Goal: Task Accomplishment & Management: Use online tool/utility

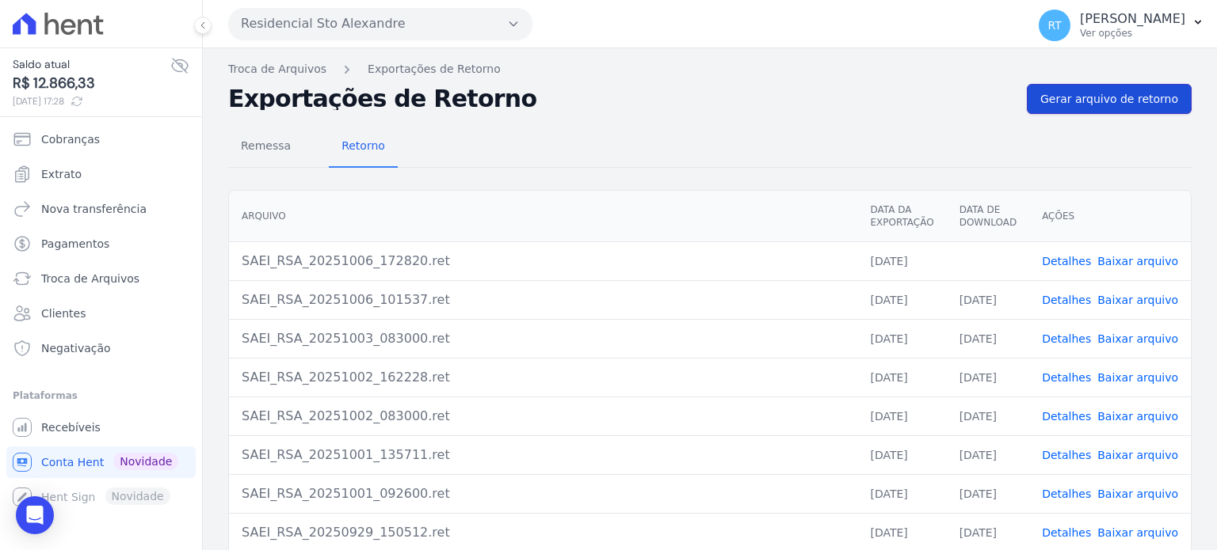
click at [1123, 86] on link "Gerar arquivo de retorno" at bounding box center [1108, 99] width 165 height 30
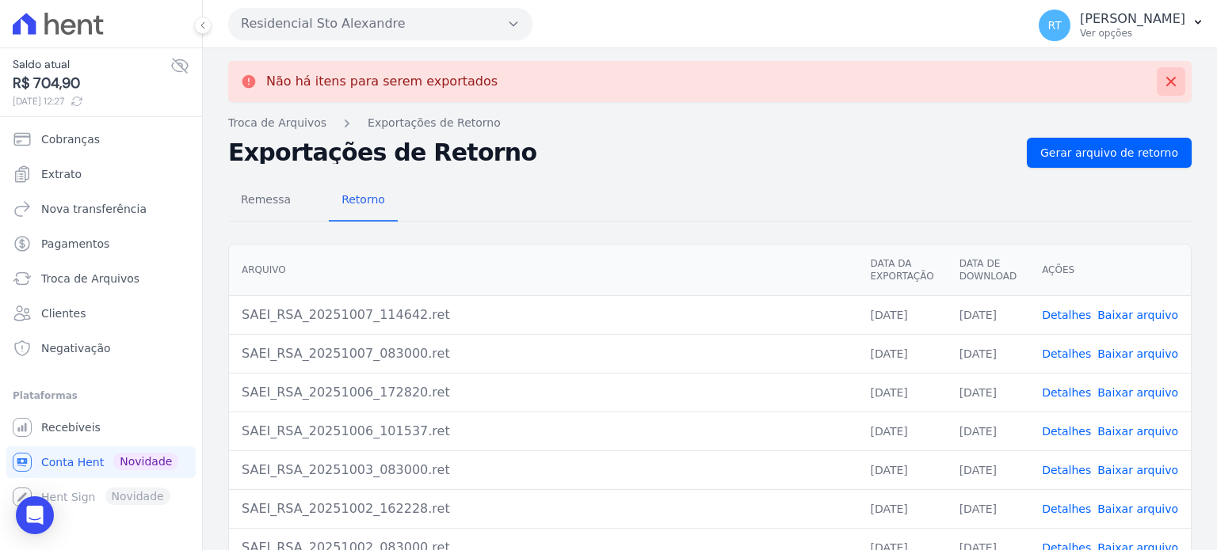
click at [1163, 77] on icon at bounding box center [1171, 82] width 16 height 16
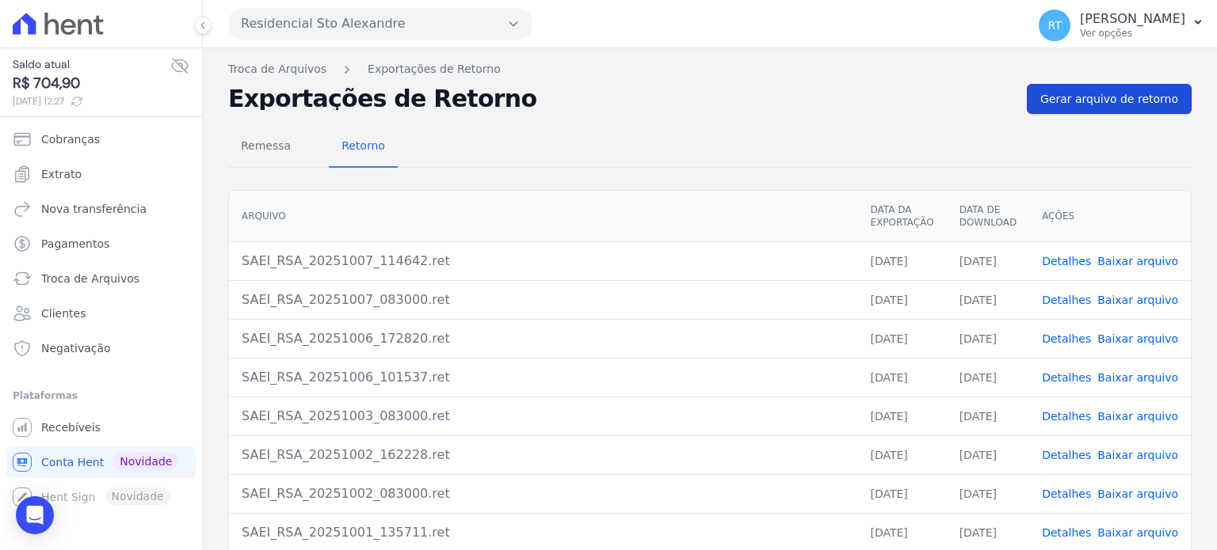
click at [1124, 103] on span "Gerar arquivo de retorno" at bounding box center [1109, 99] width 138 height 16
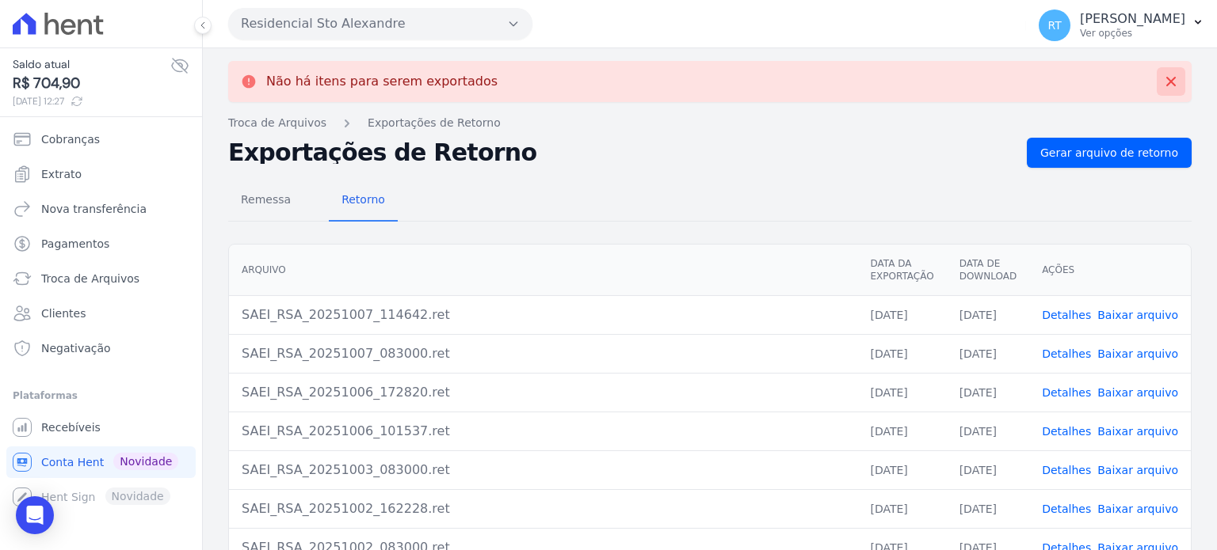
click at [1166, 78] on icon at bounding box center [1171, 82] width 10 height 10
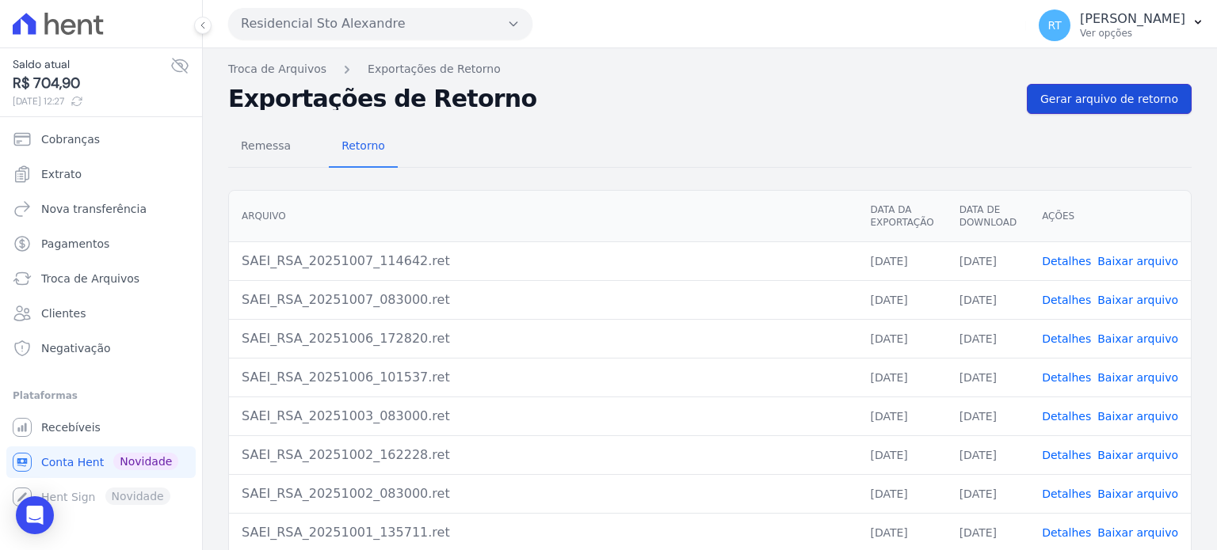
click at [1093, 102] on span "Gerar arquivo de retorno" at bounding box center [1109, 99] width 138 height 16
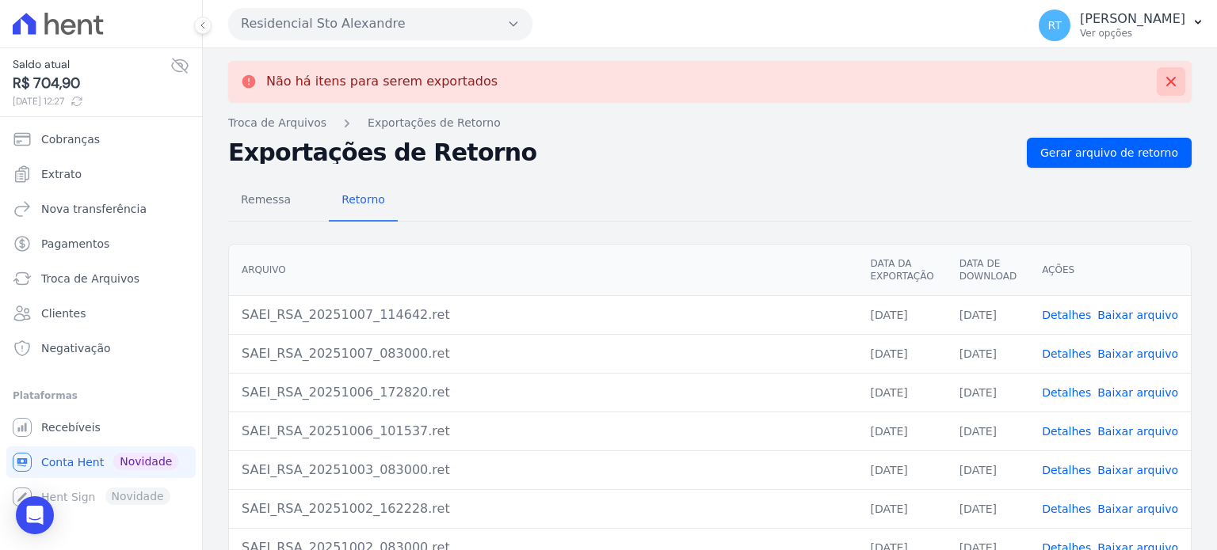
click at [1163, 76] on icon at bounding box center [1171, 82] width 16 height 16
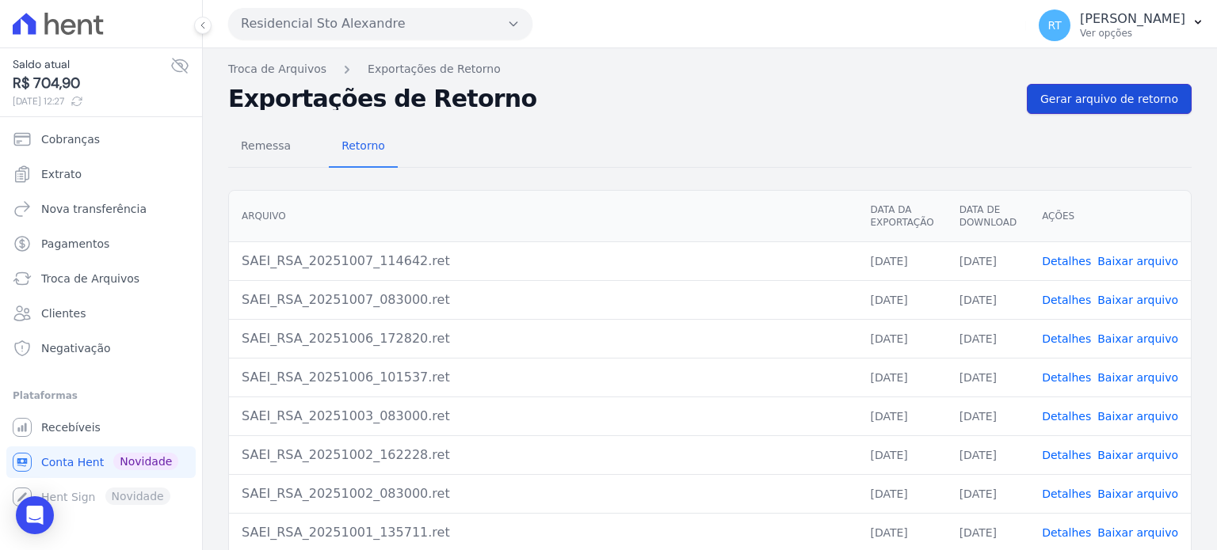
click at [1148, 102] on span "Gerar arquivo de retorno" at bounding box center [1109, 99] width 138 height 16
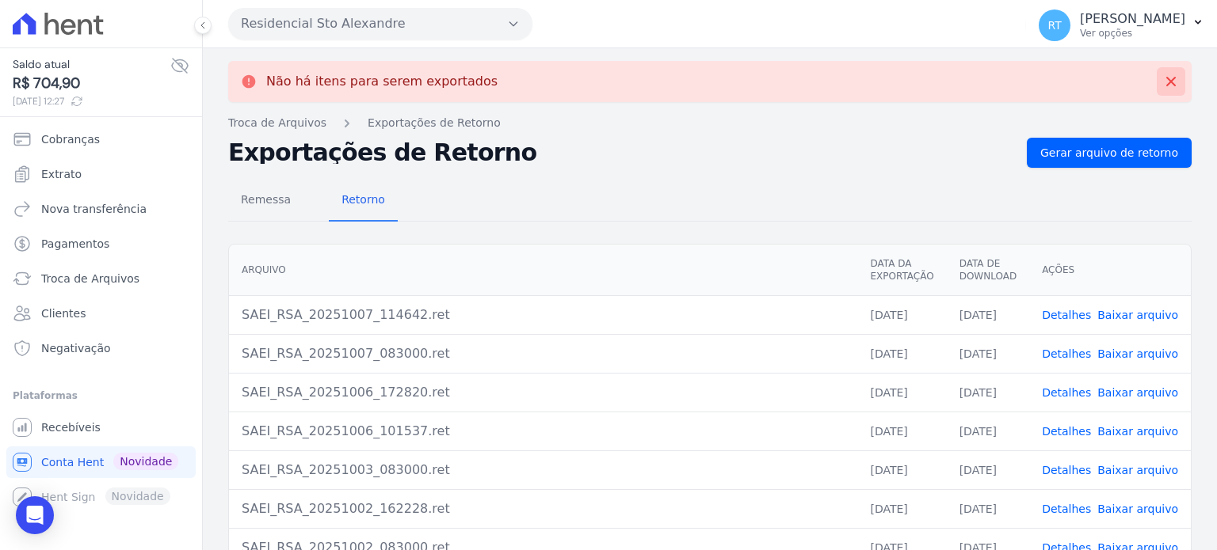
click at [1156, 70] on button at bounding box center [1170, 81] width 29 height 29
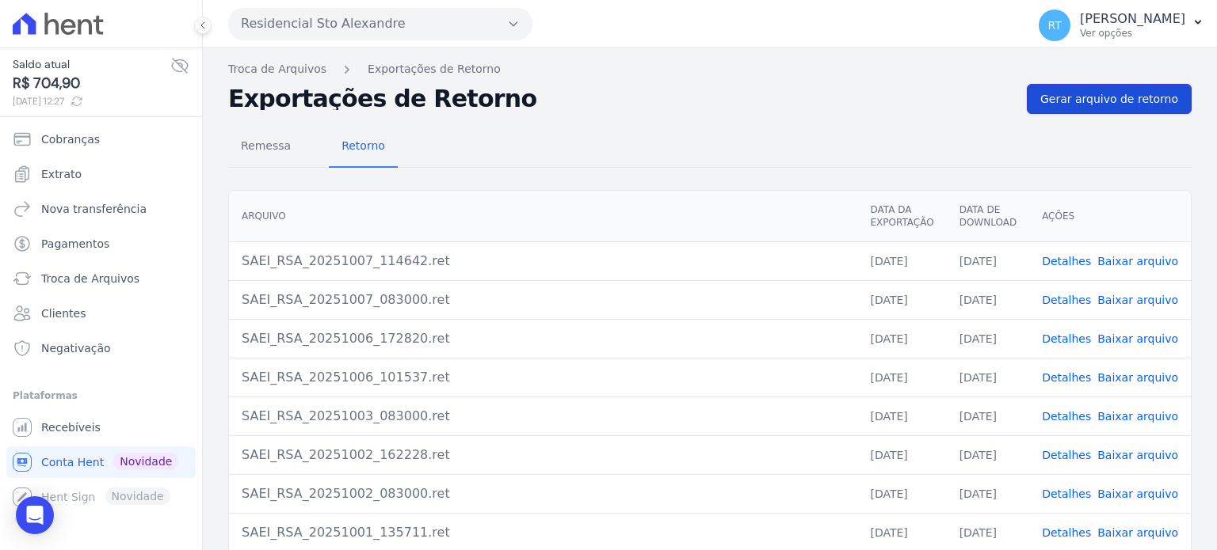
click at [1139, 97] on span "Gerar arquivo de retorno" at bounding box center [1109, 99] width 138 height 16
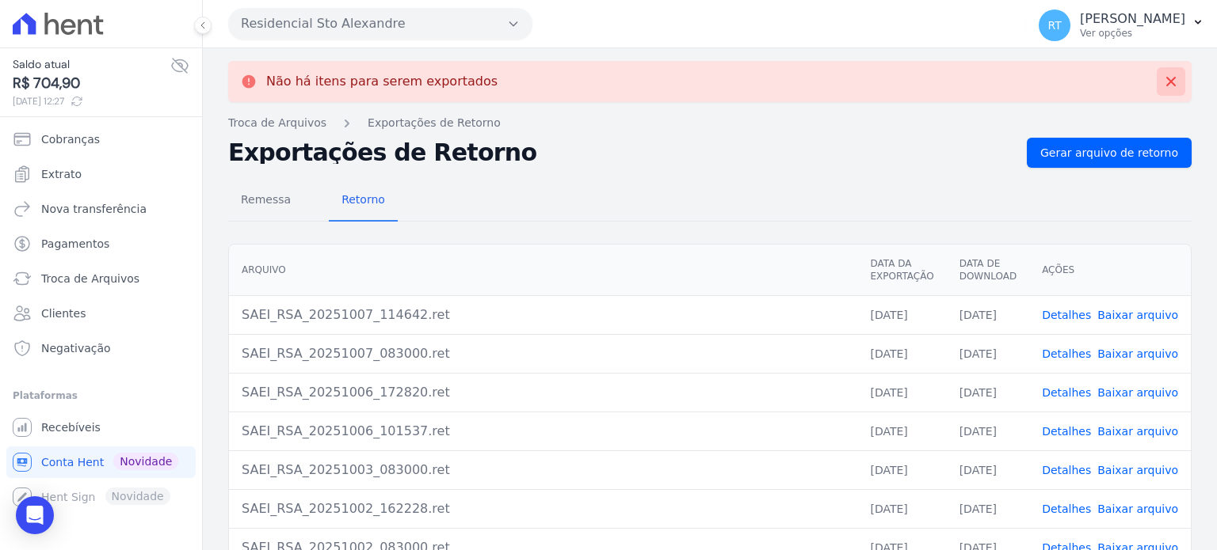
click at [1163, 79] on icon at bounding box center [1171, 82] width 16 height 16
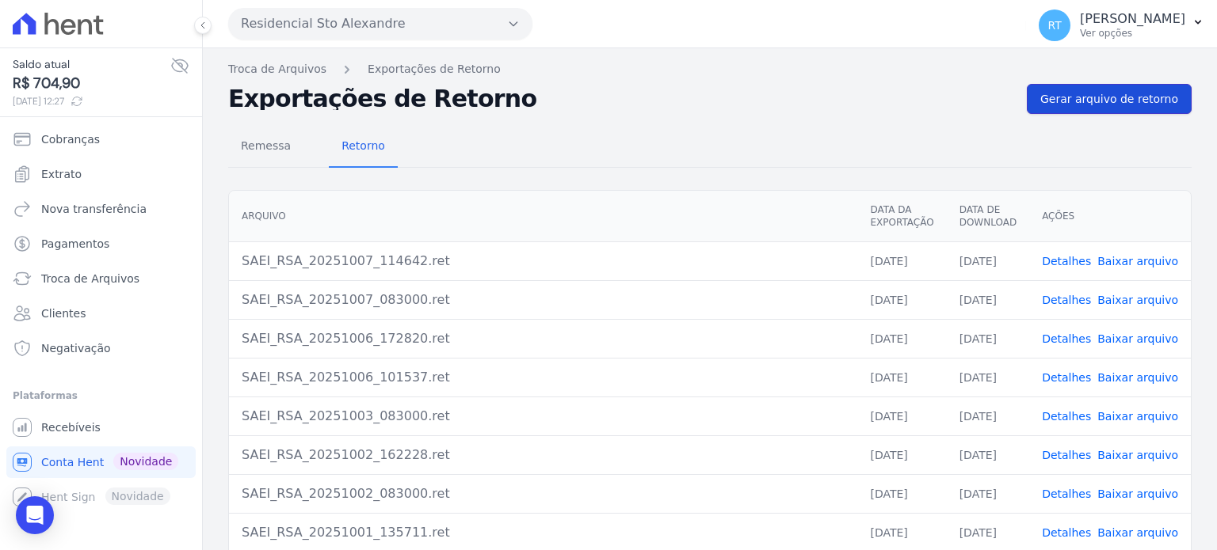
click at [1118, 97] on span "Gerar arquivo de retorno" at bounding box center [1109, 99] width 138 height 16
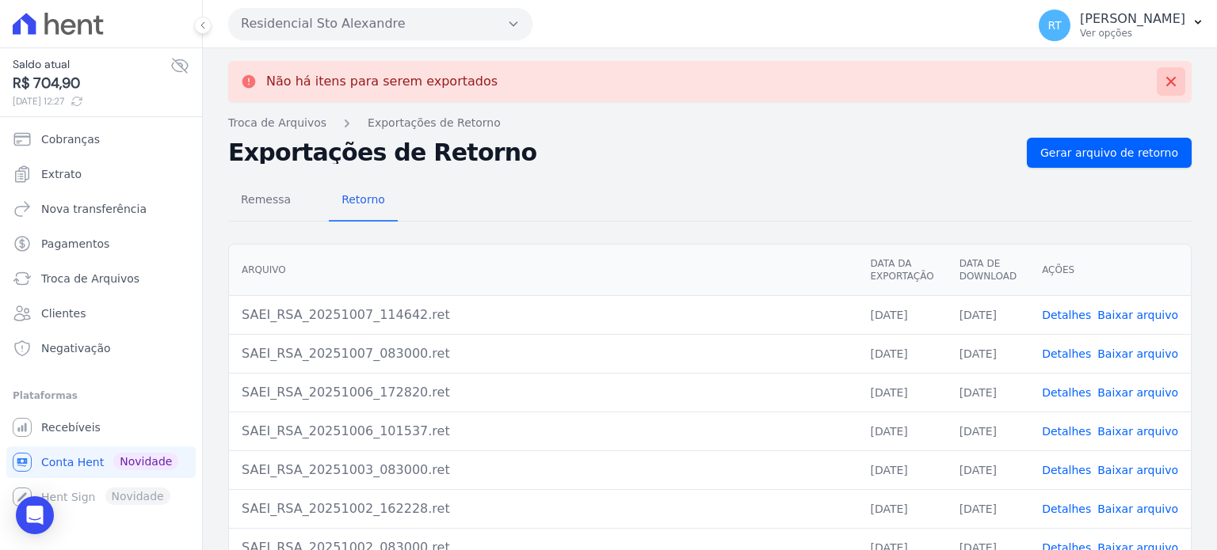
click at [1163, 75] on icon at bounding box center [1171, 82] width 16 height 16
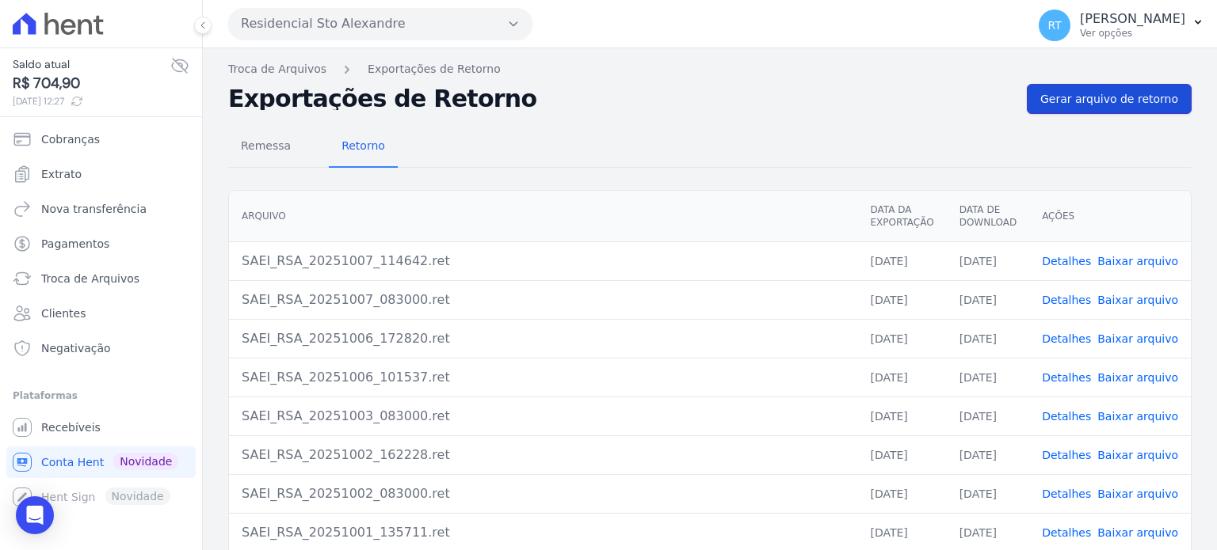
click at [1118, 101] on span "Gerar arquivo de retorno" at bounding box center [1109, 99] width 138 height 16
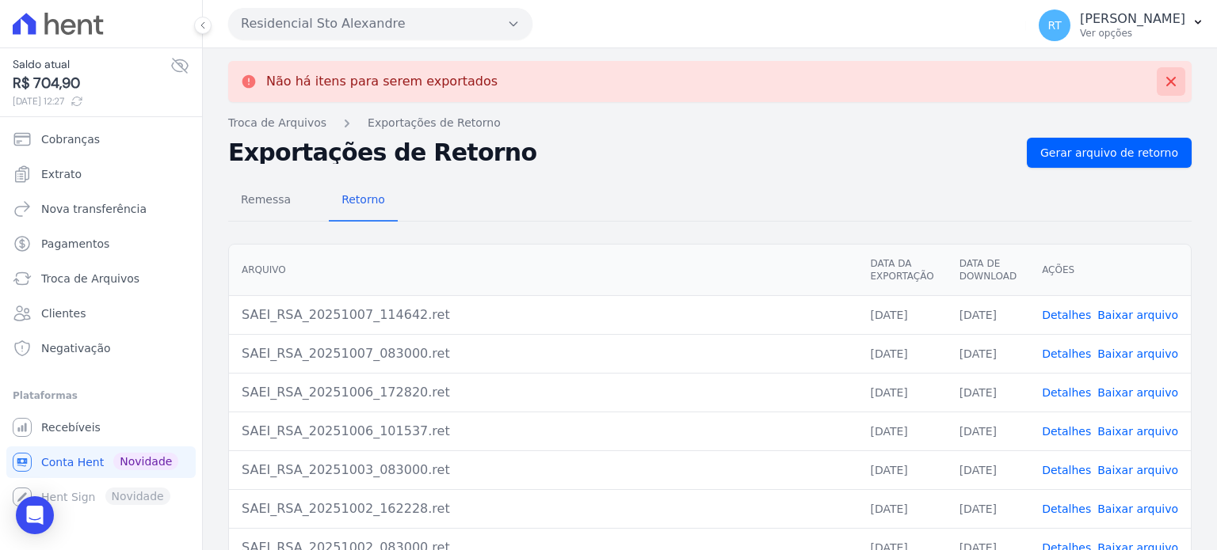
click at [1160, 71] on button at bounding box center [1170, 81] width 29 height 29
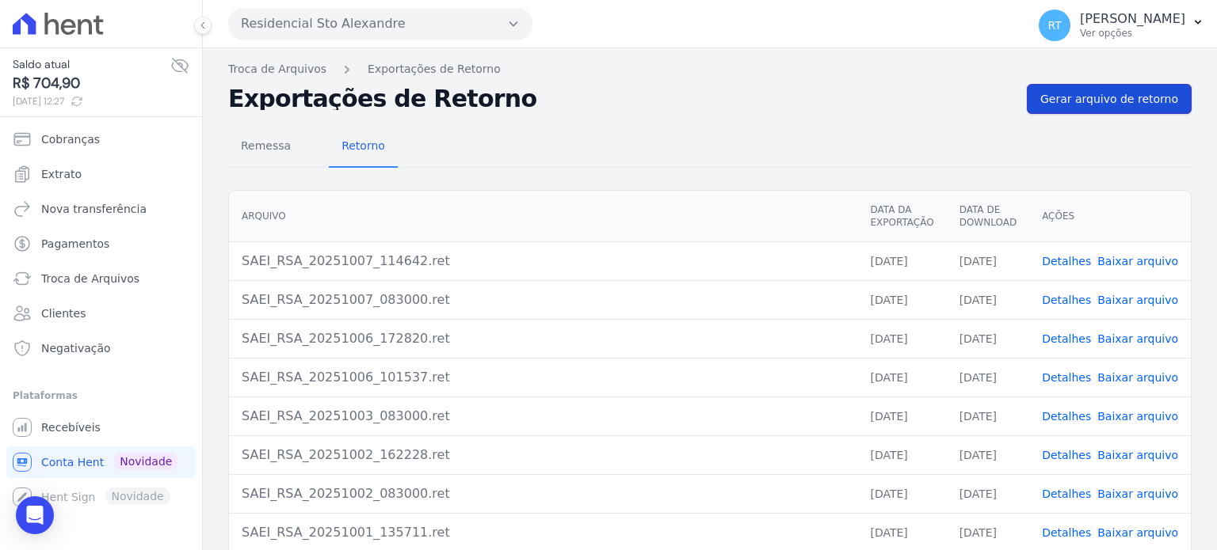
click at [1097, 99] on span "Gerar arquivo de retorno" at bounding box center [1109, 99] width 138 height 16
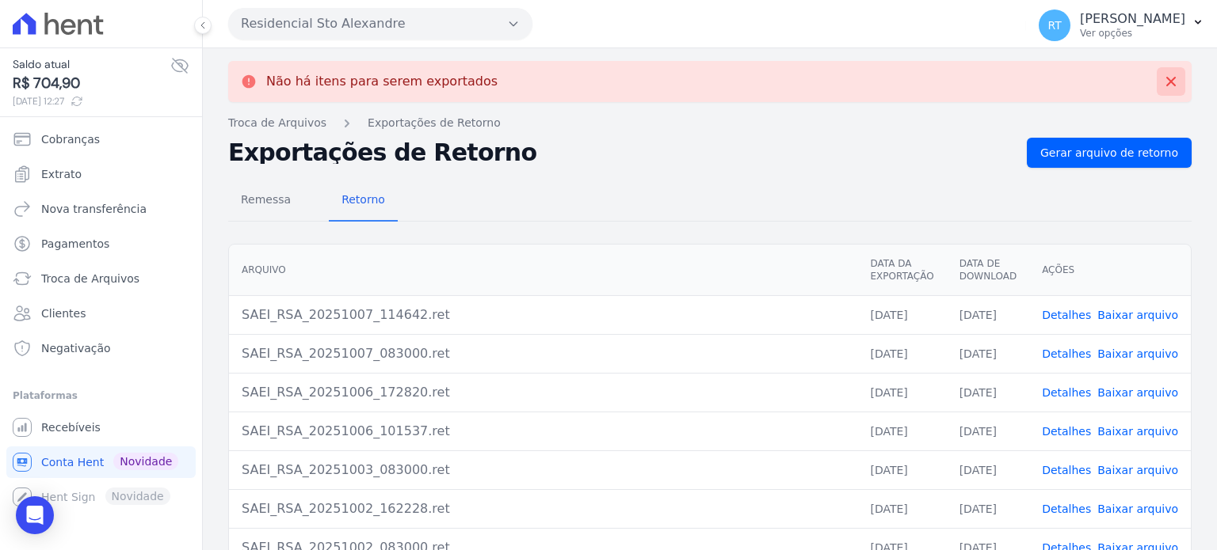
click at [1163, 78] on icon at bounding box center [1171, 82] width 16 height 16
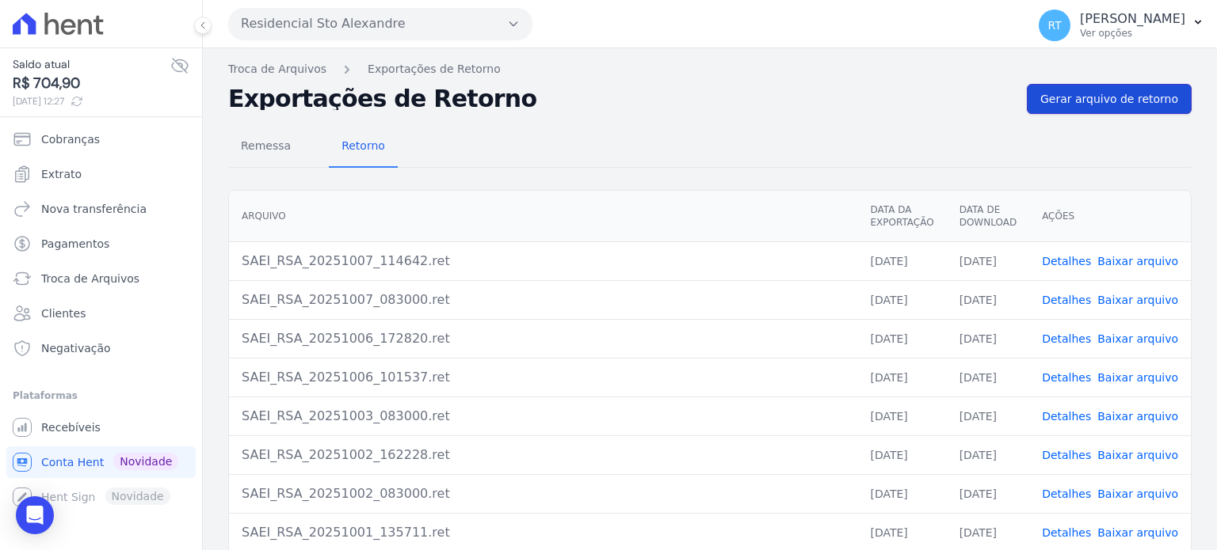
click at [1118, 94] on span "Gerar arquivo de retorno" at bounding box center [1109, 99] width 138 height 16
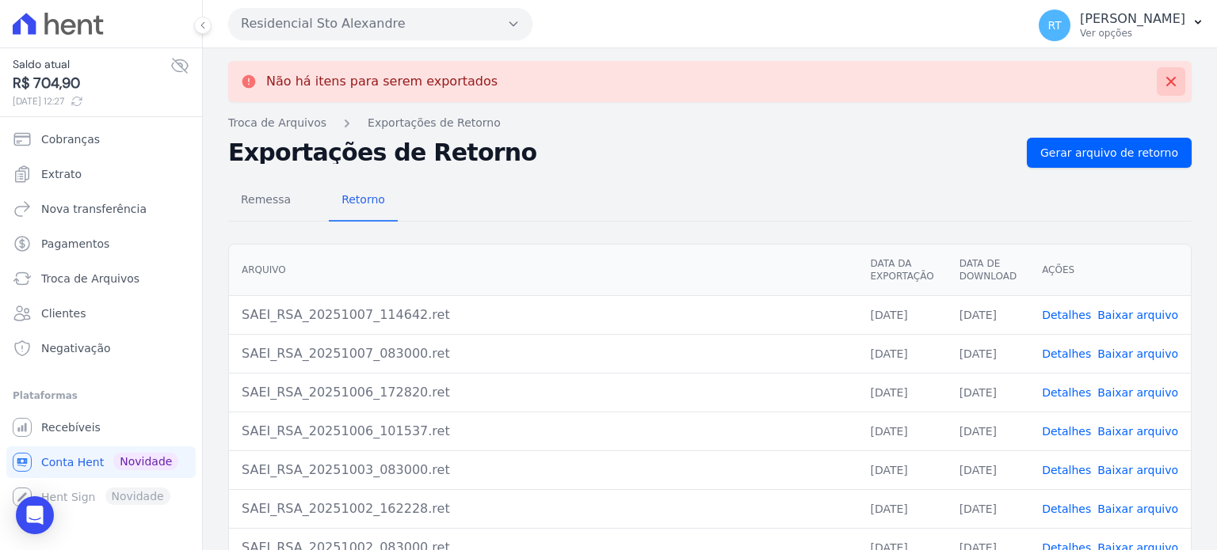
click at [1163, 76] on icon at bounding box center [1171, 82] width 16 height 16
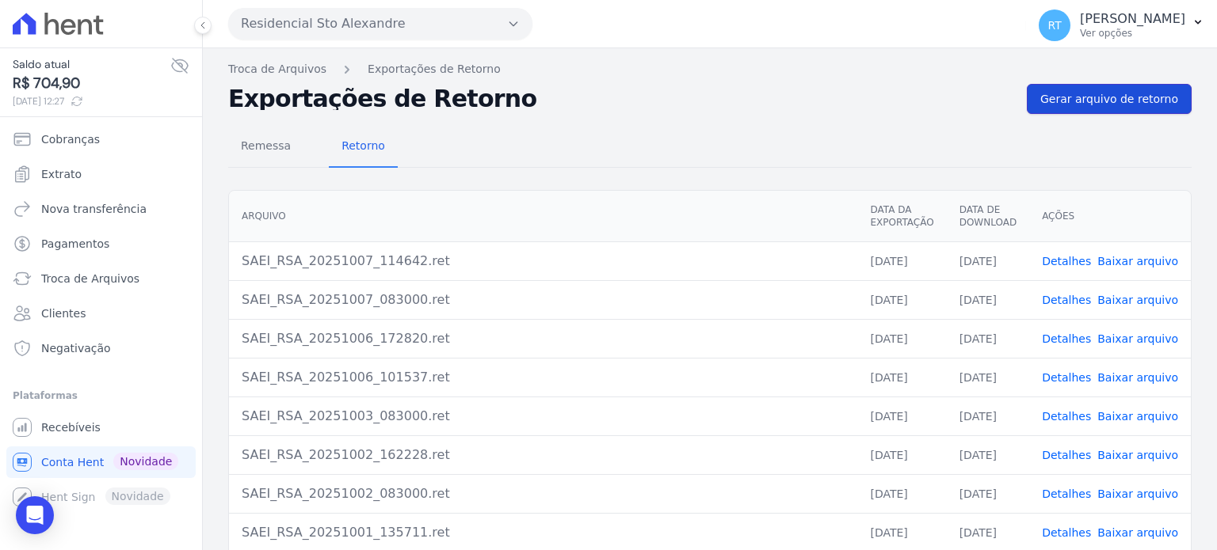
click at [1114, 94] on span "Gerar arquivo de retorno" at bounding box center [1109, 99] width 138 height 16
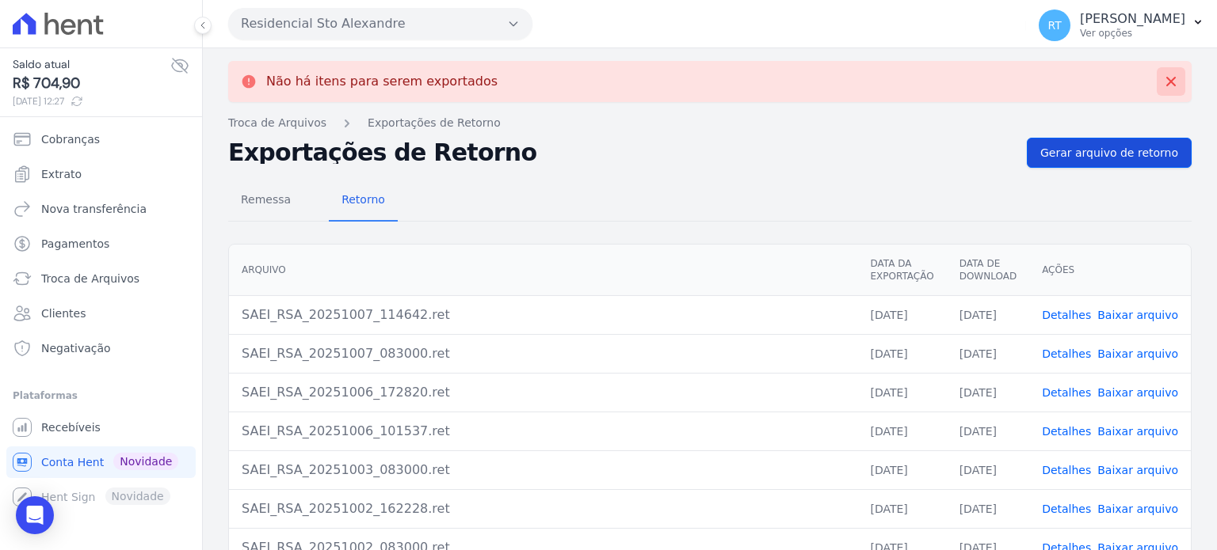
drag, startPoint x: 1160, startPoint y: 79, endPoint x: 1136, endPoint y: 100, distance: 32.0
click at [1163, 79] on icon at bounding box center [1171, 82] width 16 height 16
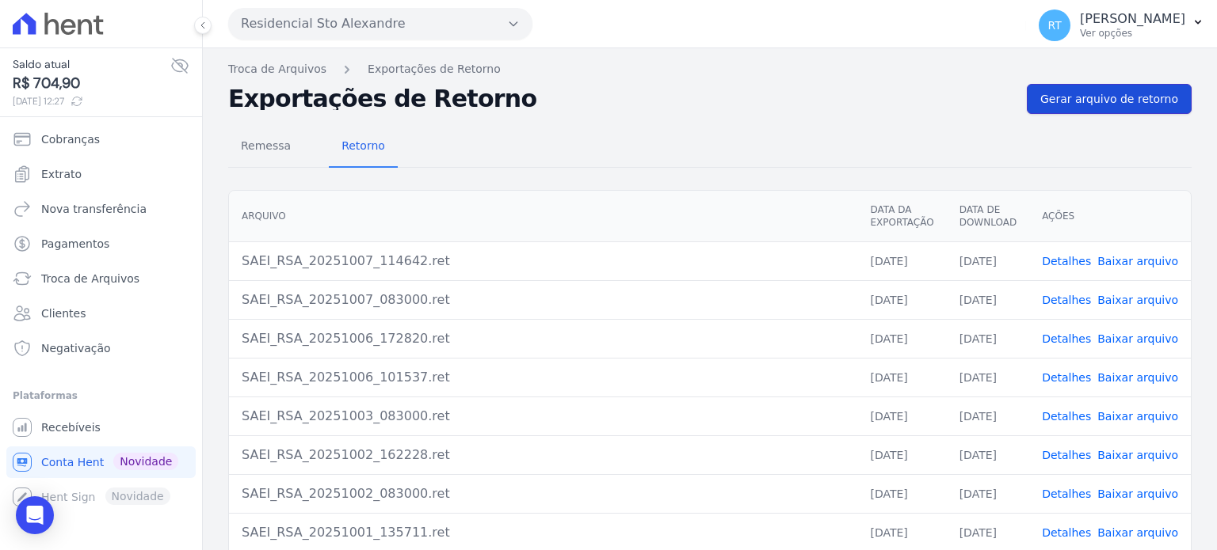
click at [1092, 98] on span "Gerar arquivo de retorno" at bounding box center [1109, 99] width 138 height 16
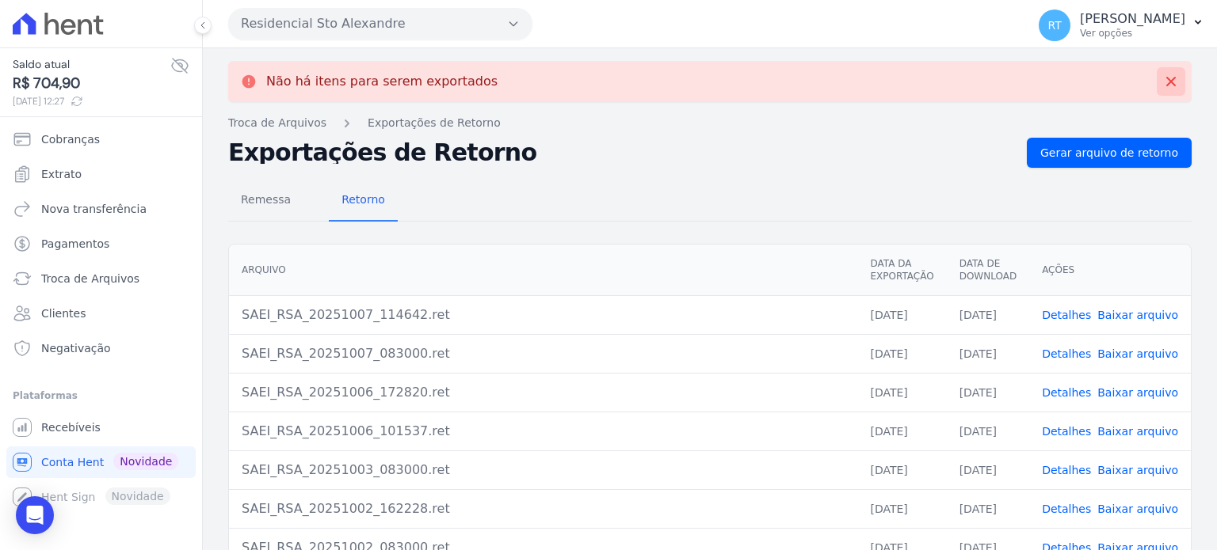
click at [1166, 78] on icon at bounding box center [1171, 82] width 10 height 10
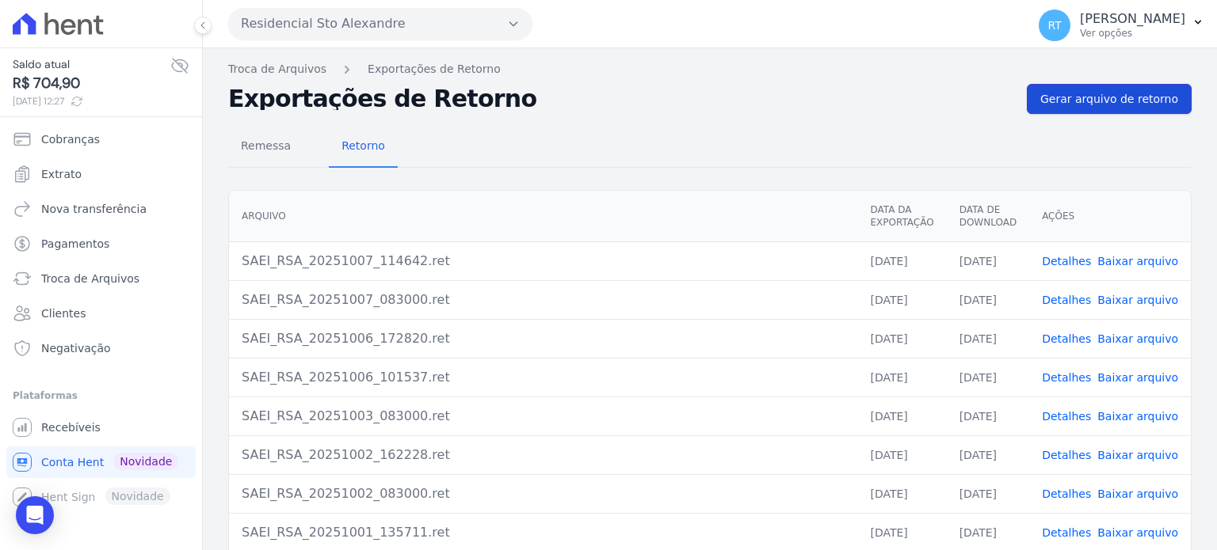
click at [1087, 97] on span "Gerar arquivo de retorno" at bounding box center [1109, 99] width 138 height 16
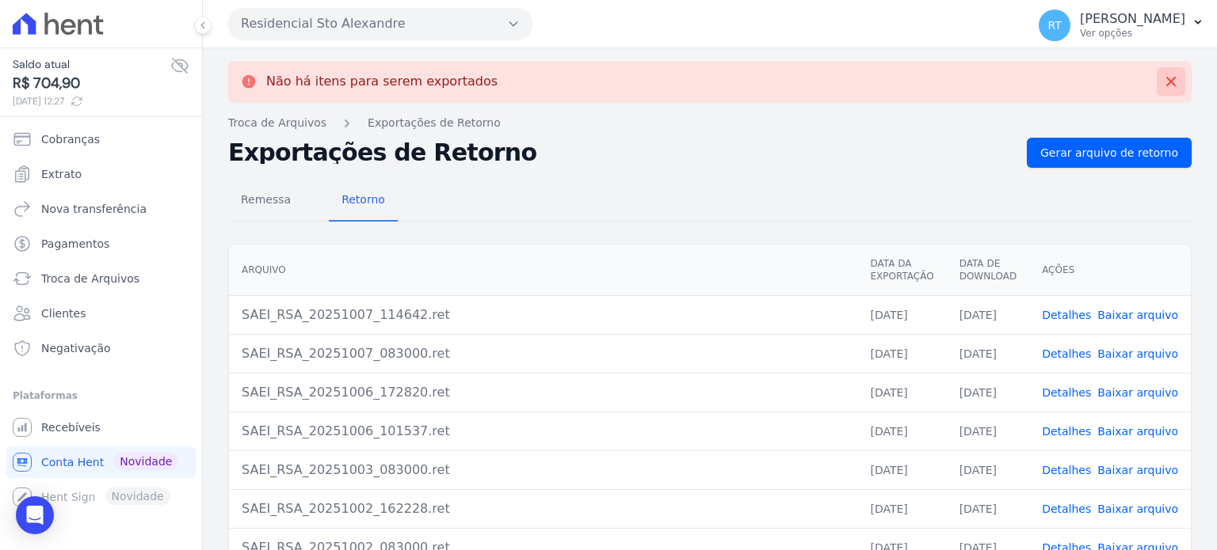
click at [1163, 78] on icon at bounding box center [1171, 82] width 16 height 16
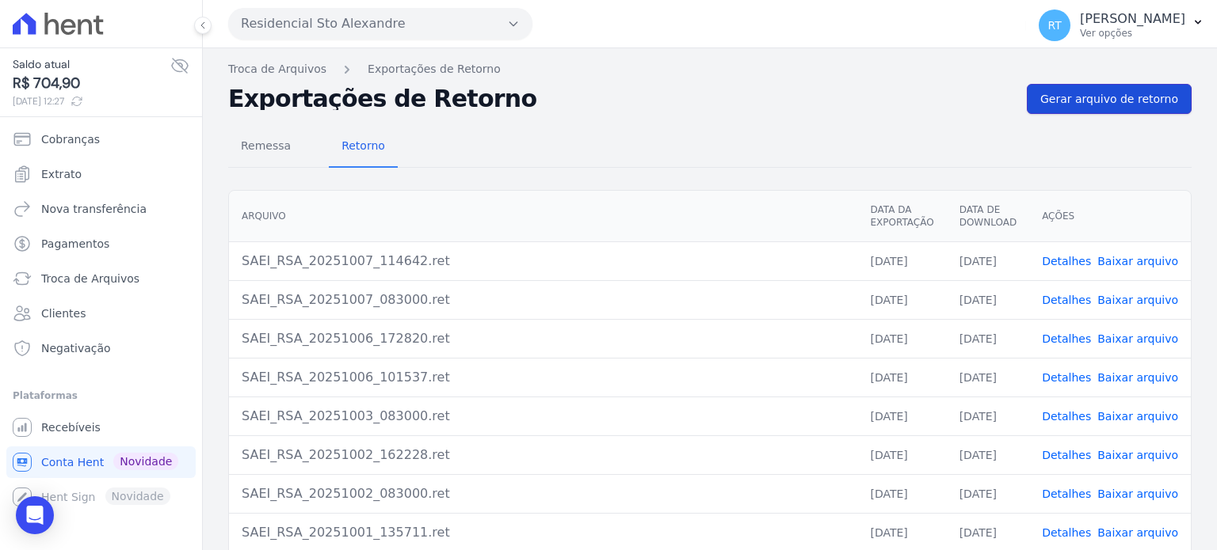
click at [1113, 97] on span "Gerar arquivo de retorno" at bounding box center [1109, 99] width 138 height 16
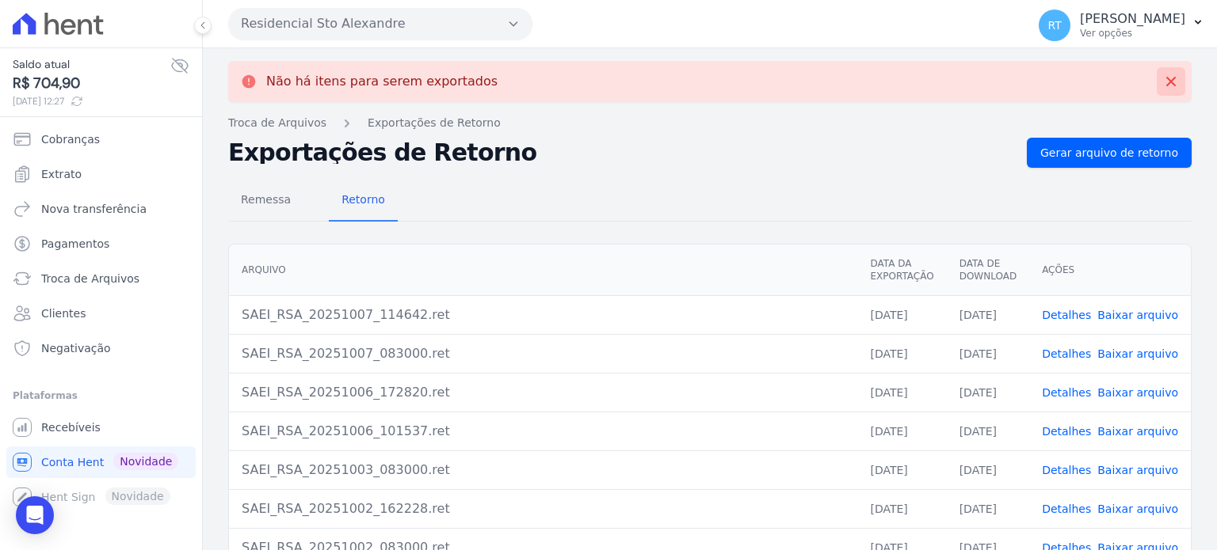
click at [1166, 82] on icon at bounding box center [1171, 82] width 10 height 10
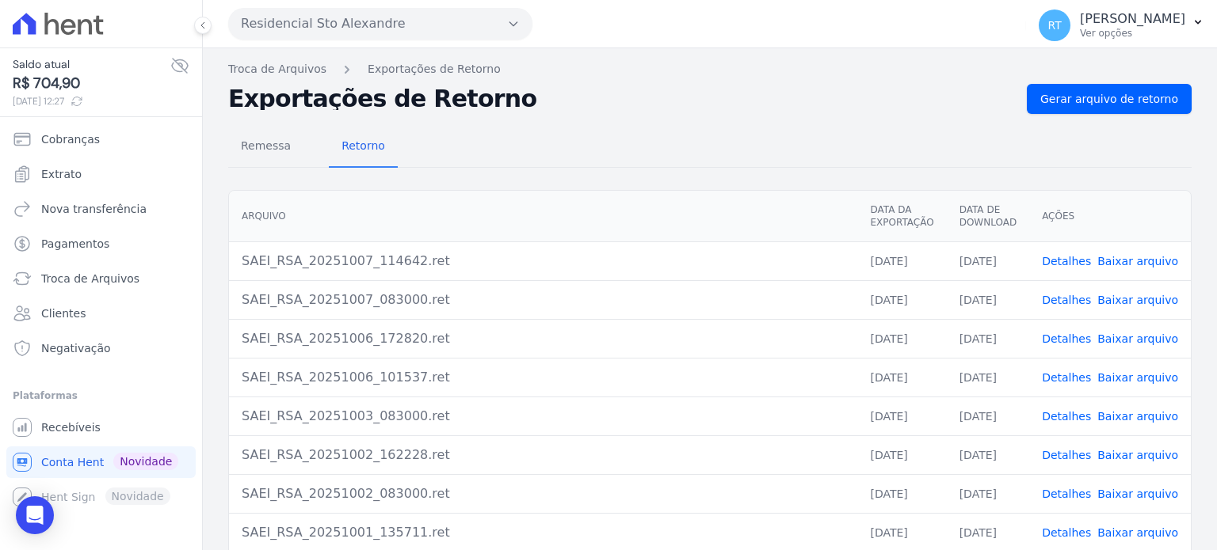
click at [1068, 255] on link "Detalhes" at bounding box center [1066, 261] width 49 height 13
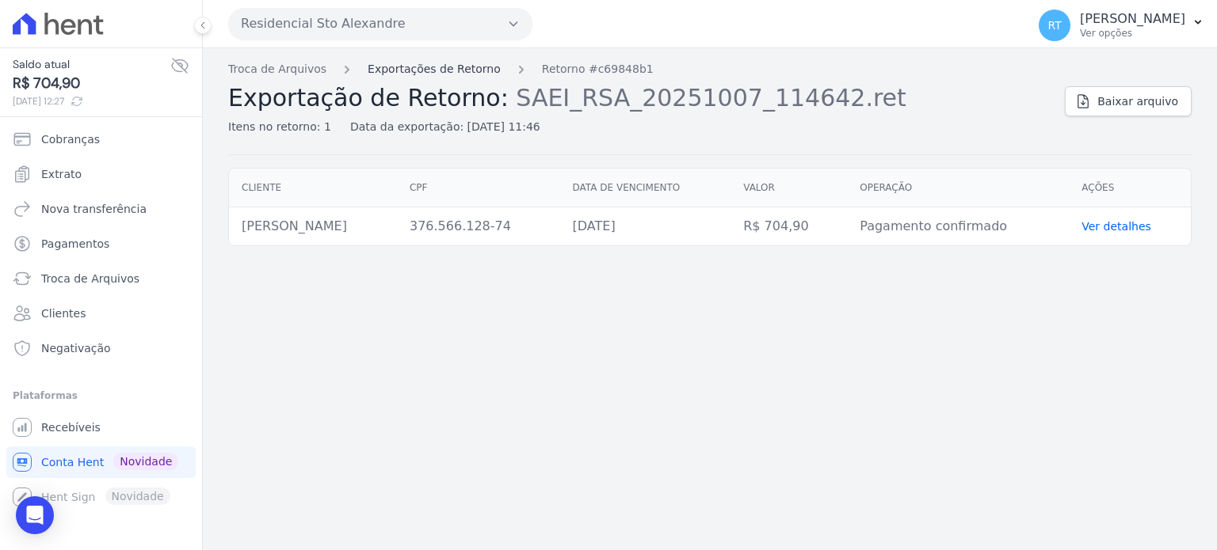
click at [424, 67] on link "Exportações de Retorno" at bounding box center [434, 69] width 133 height 17
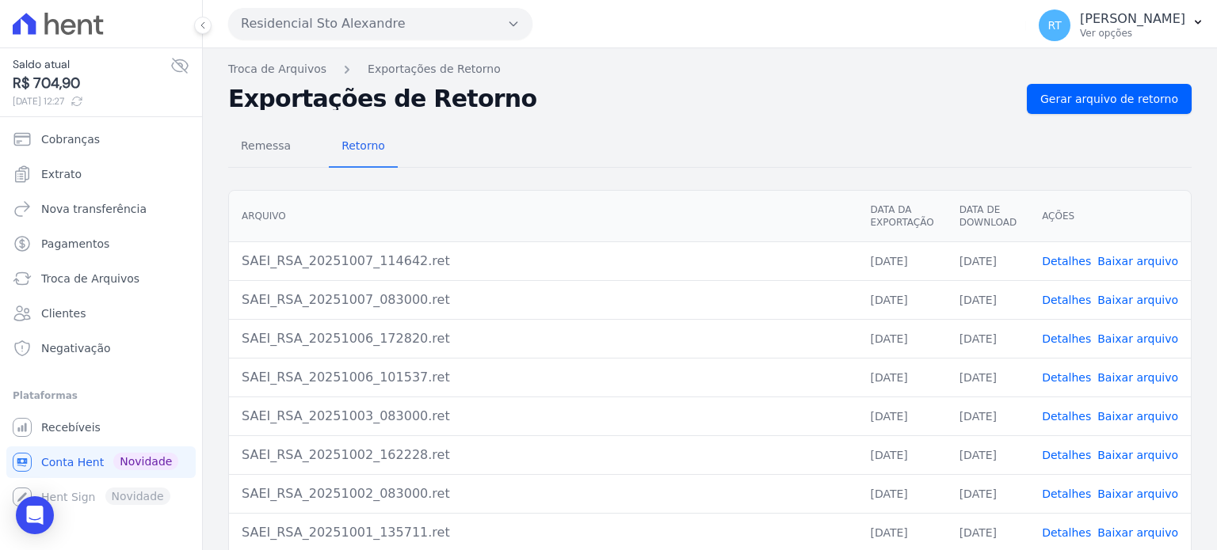
click at [1080, 297] on link "Detalhes" at bounding box center [1066, 300] width 49 height 13
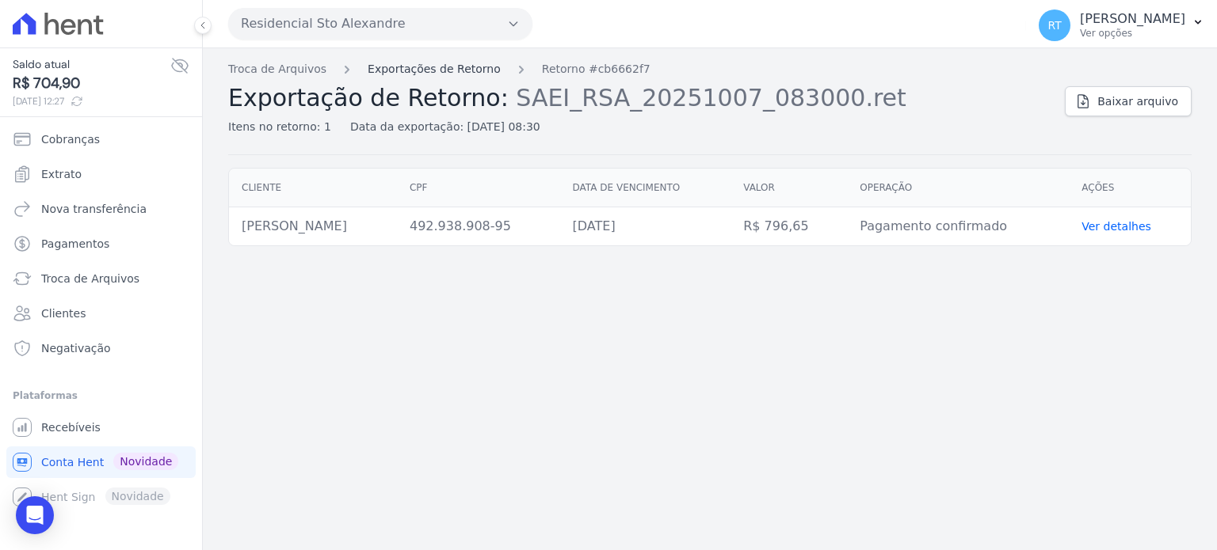
click at [428, 69] on link "Exportações de Retorno" at bounding box center [434, 69] width 133 height 17
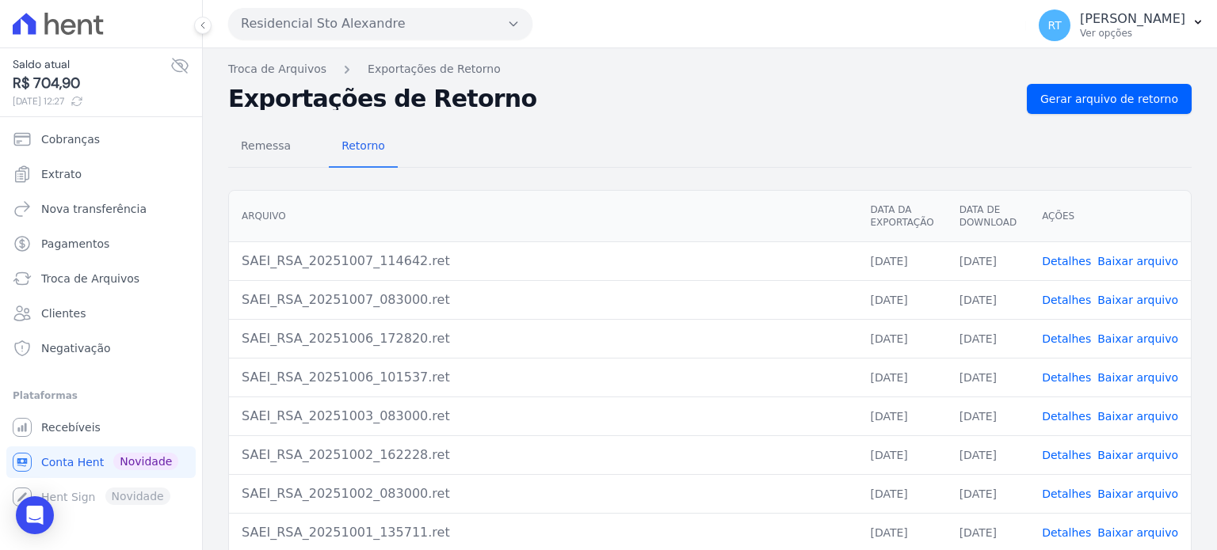
click at [1064, 257] on link "Detalhes" at bounding box center [1066, 261] width 49 height 13
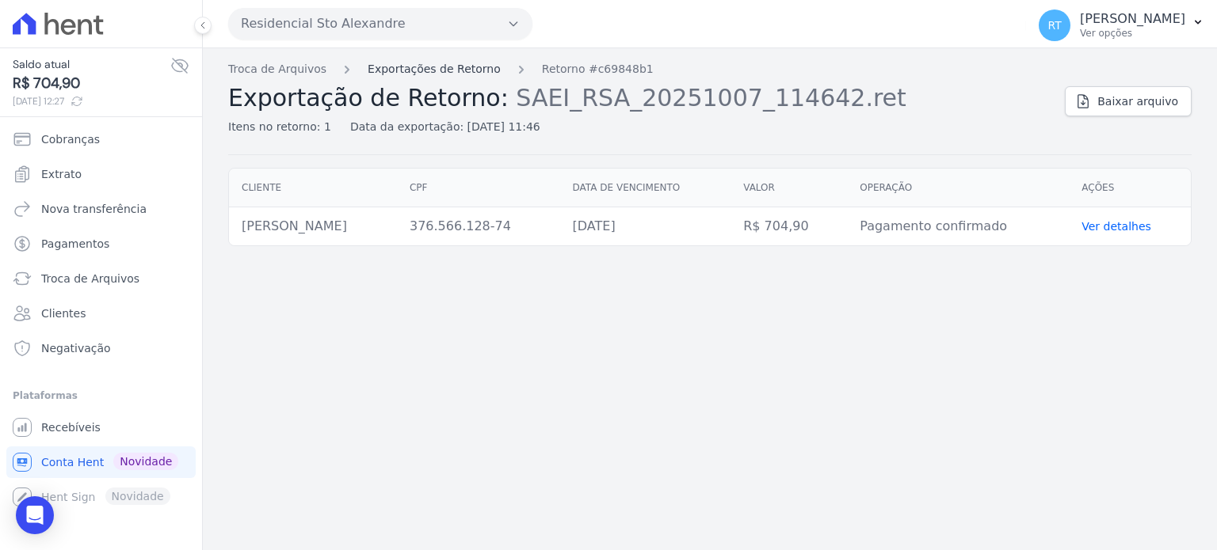
click at [436, 68] on link "Exportações de Retorno" at bounding box center [434, 69] width 133 height 17
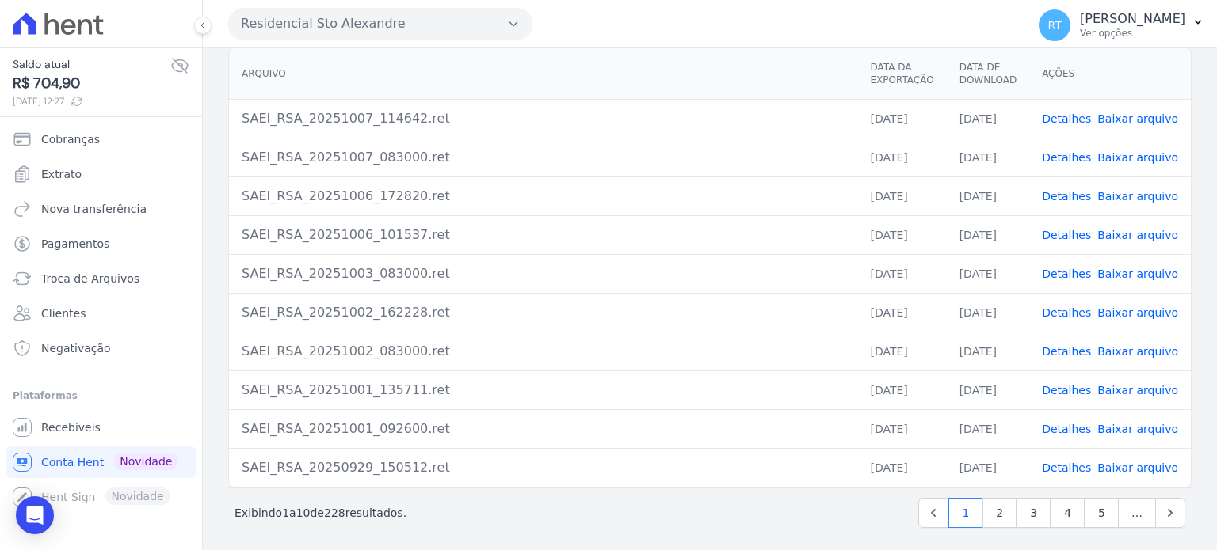
scroll to position [145, 0]
click at [1118, 36] on p "Ver opções" at bounding box center [1132, 33] width 105 height 13
click at [1191, 22] on icon "button" at bounding box center [1197, 22] width 13 height 13
click at [1198, 21] on icon "button" at bounding box center [1197, 22] width 13 height 13
click at [732, 63] on th "Arquivo" at bounding box center [543, 71] width 628 height 51
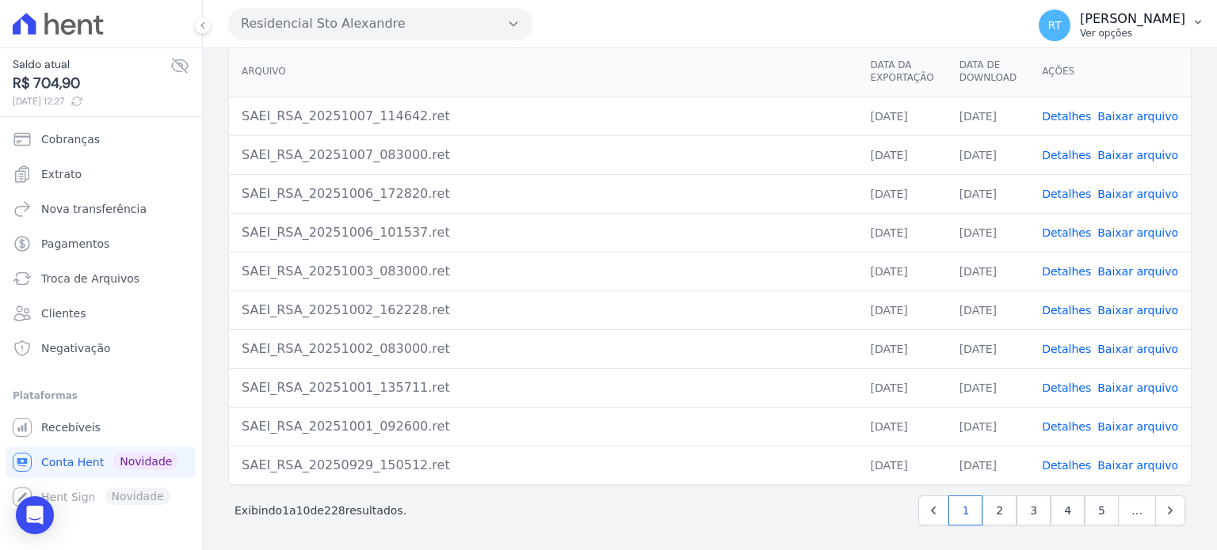
click at [1061, 25] on span "RT" at bounding box center [1053, 25] width 13 height 11
click at [936, 18] on div "Residencial Sto Alexandre Você possui apenas um empreendimento Aplicar" at bounding box center [623, 23] width 791 height 49
click at [1123, 37] on p "Ver opções" at bounding box center [1132, 33] width 105 height 13
click at [943, 6] on div "Residencial Sto Alexandre Você possui apenas um empreendimento Aplicar" at bounding box center [623, 23] width 791 height 49
click at [1195, 18] on icon "button" at bounding box center [1197, 22] width 13 height 13
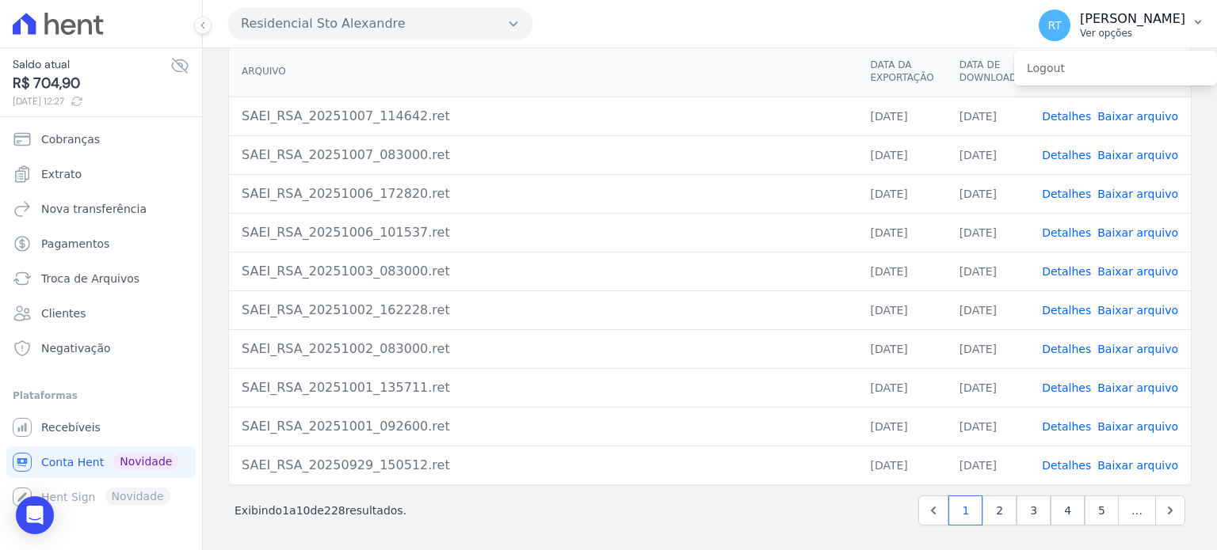
click at [1135, 17] on p "[PERSON_NAME]" at bounding box center [1132, 19] width 105 height 16
click at [1141, 17] on p "[PERSON_NAME]" at bounding box center [1132, 19] width 105 height 16
click at [735, 36] on div "Residencial Sto Alexandre Você possui apenas um empreendimento Aplicar" at bounding box center [623, 23] width 791 height 49
click at [71, 141] on span "Cobranças" at bounding box center [70, 139] width 59 height 16
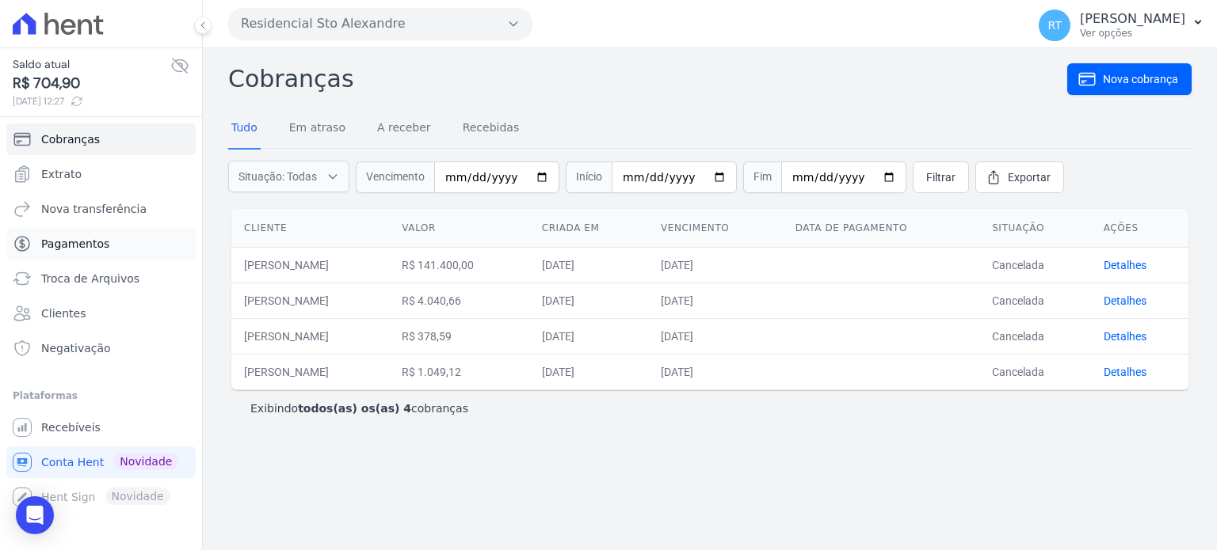
click at [64, 240] on span "Pagamentos" at bounding box center [75, 244] width 68 height 16
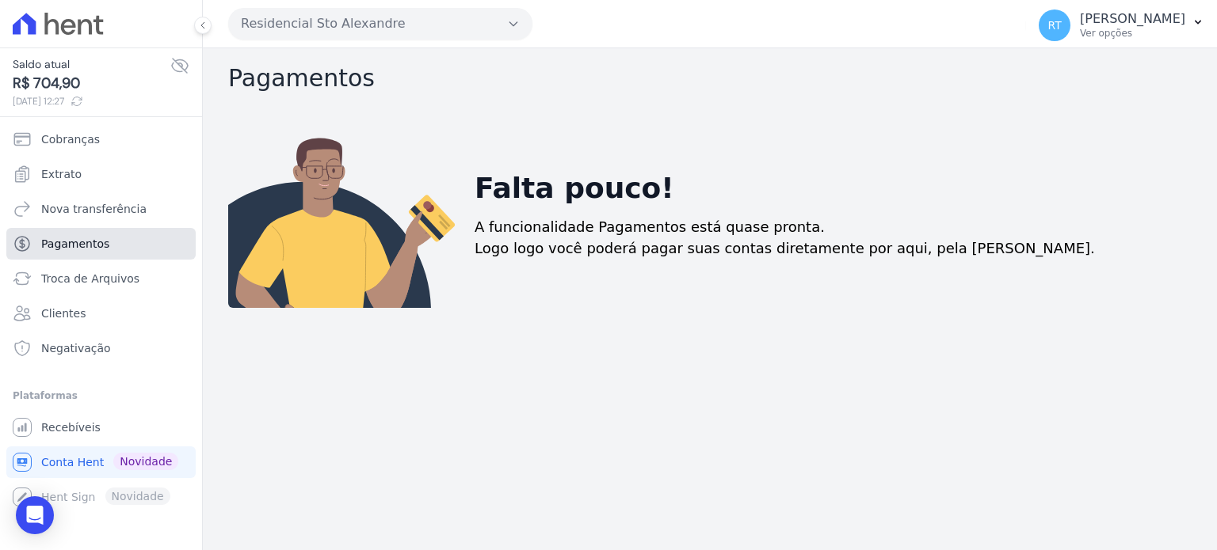
click at [82, 244] on span "Pagamentos" at bounding box center [75, 244] width 68 height 16
click at [70, 315] on span "Clientes" at bounding box center [63, 314] width 44 height 16
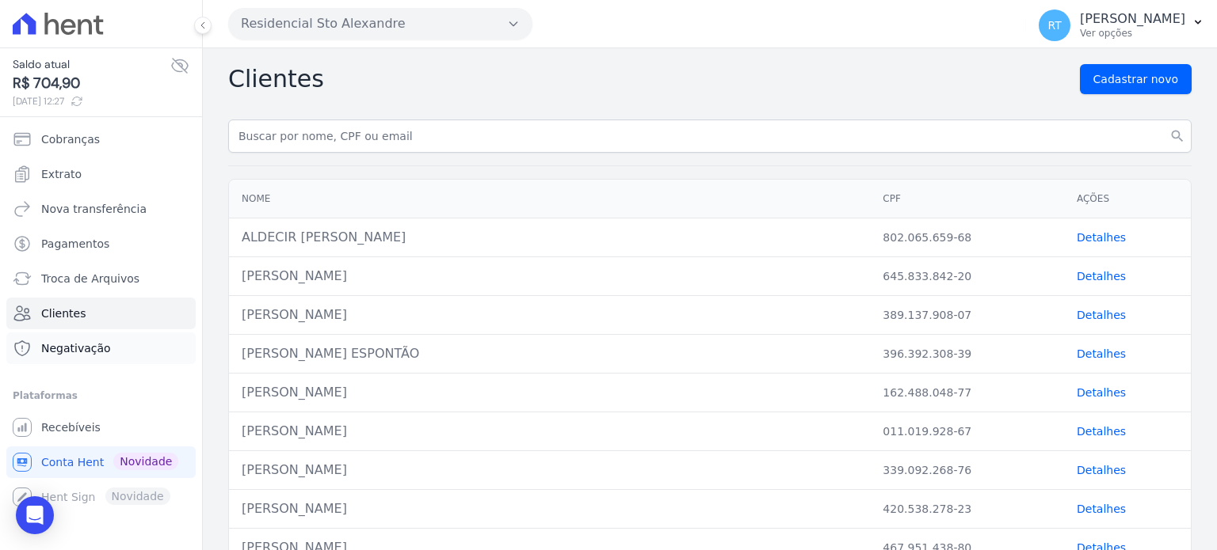
click at [84, 345] on span "Negativação" at bounding box center [76, 349] width 70 height 16
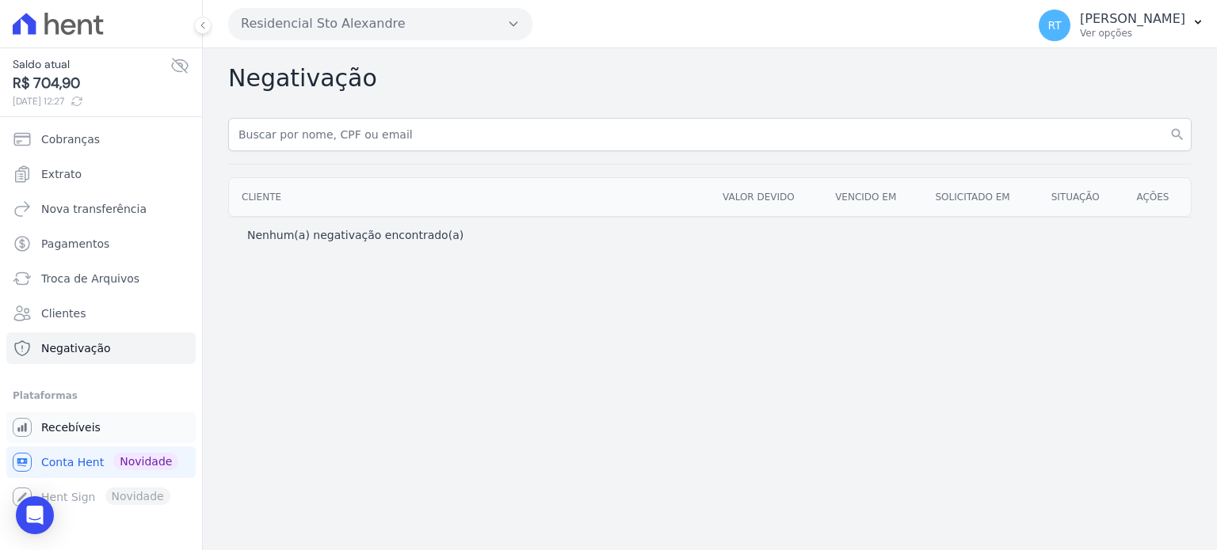
click at [63, 424] on span "Recebíveis" at bounding box center [70, 428] width 59 height 16
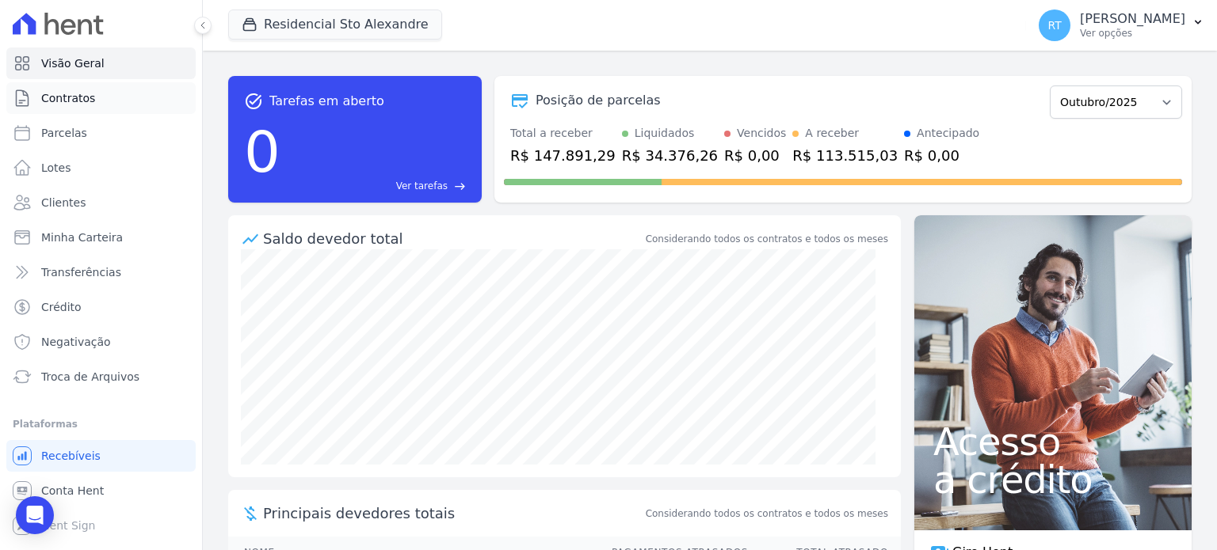
click at [86, 103] on span "Contratos" at bounding box center [68, 98] width 54 height 16
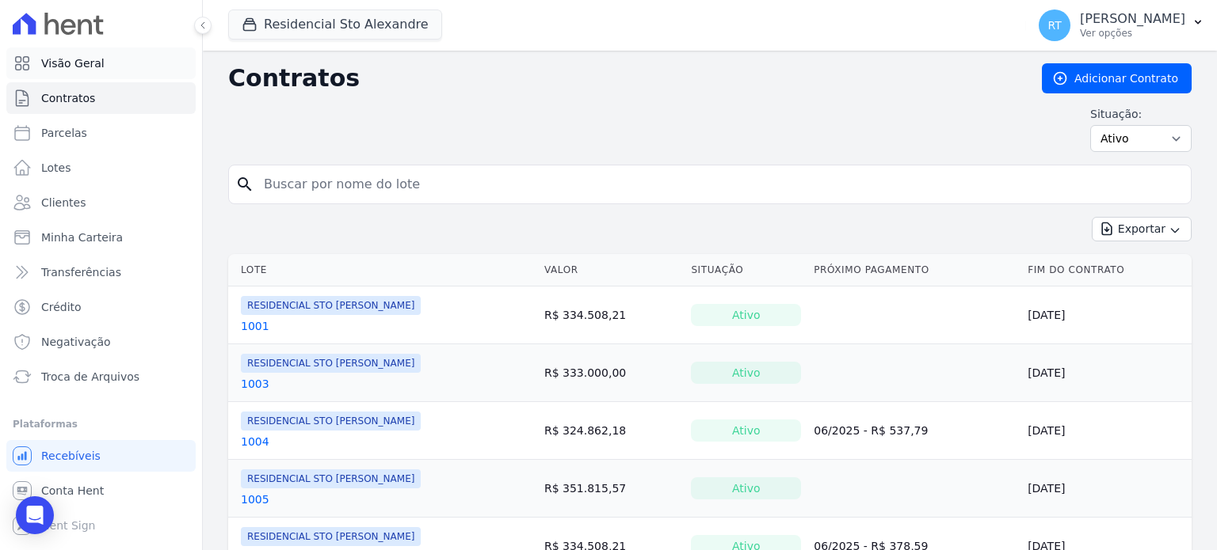
click at [91, 62] on span "Visão Geral" at bounding box center [72, 63] width 63 height 16
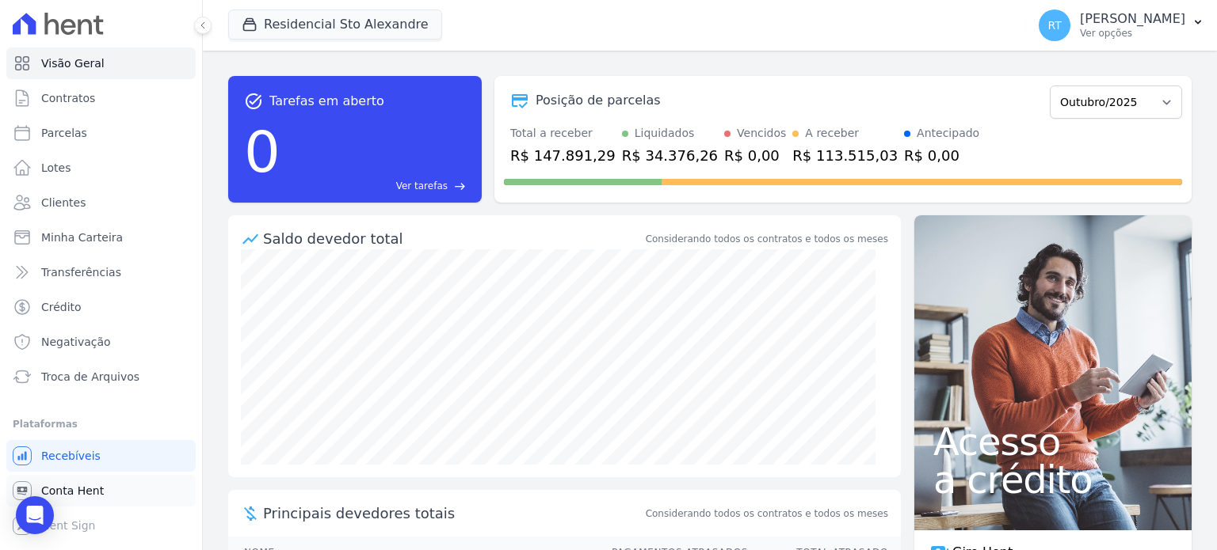
click at [79, 494] on span "Conta Hent" at bounding box center [72, 491] width 63 height 16
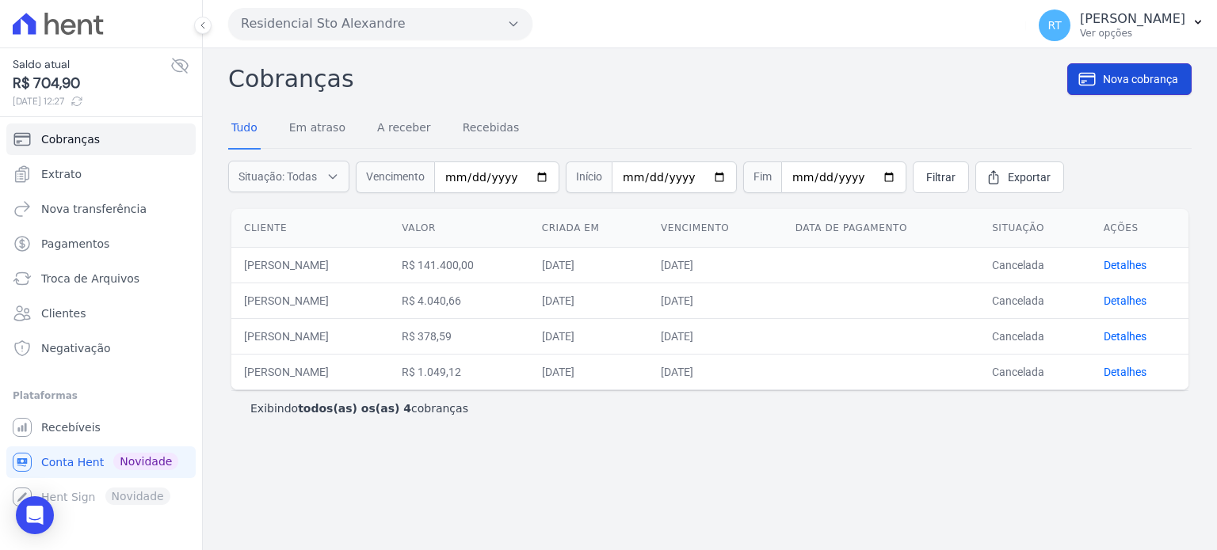
click at [1129, 76] on span "Nova cobrança" at bounding box center [1140, 79] width 75 height 16
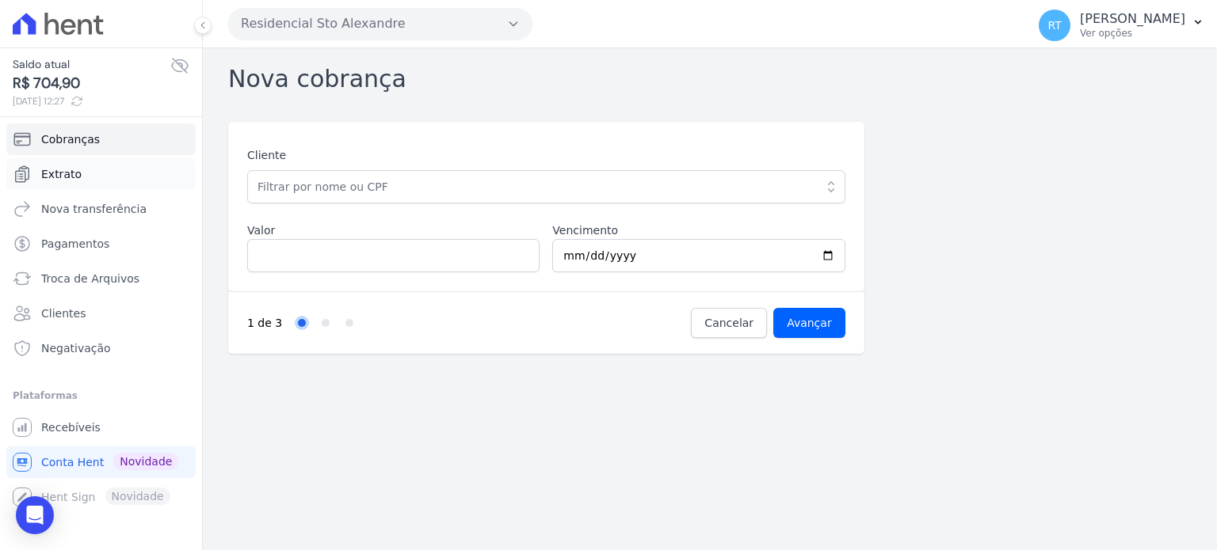
click at [59, 175] on span "Extrato" at bounding box center [61, 174] width 40 height 16
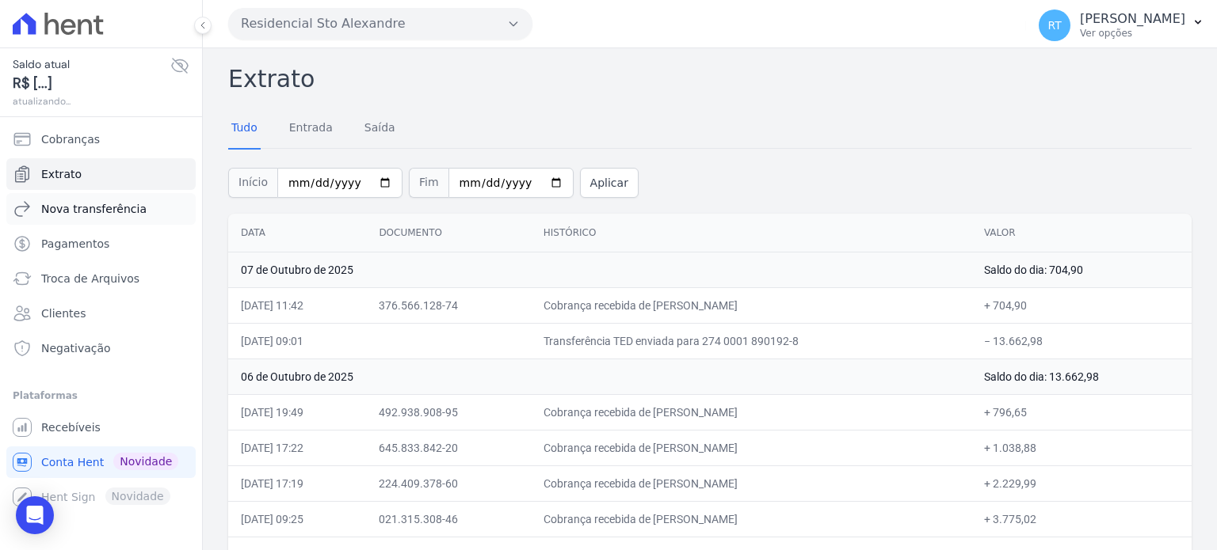
click at [63, 204] on span "Nova transferência" at bounding box center [93, 209] width 105 height 16
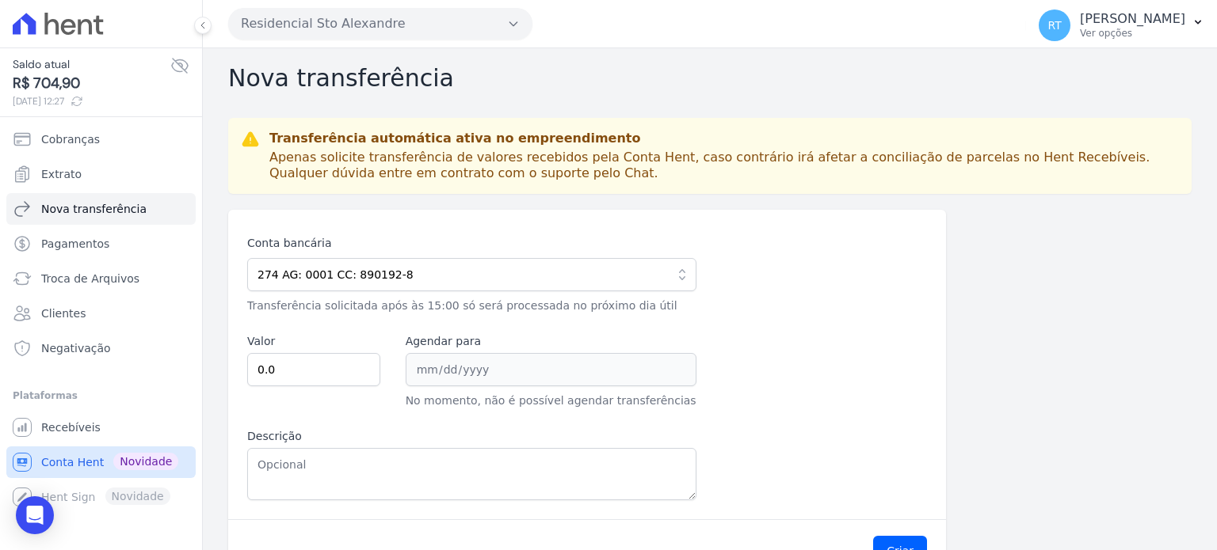
click at [70, 467] on span "Conta Hent" at bounding box center [72, 463] width 63 height 16
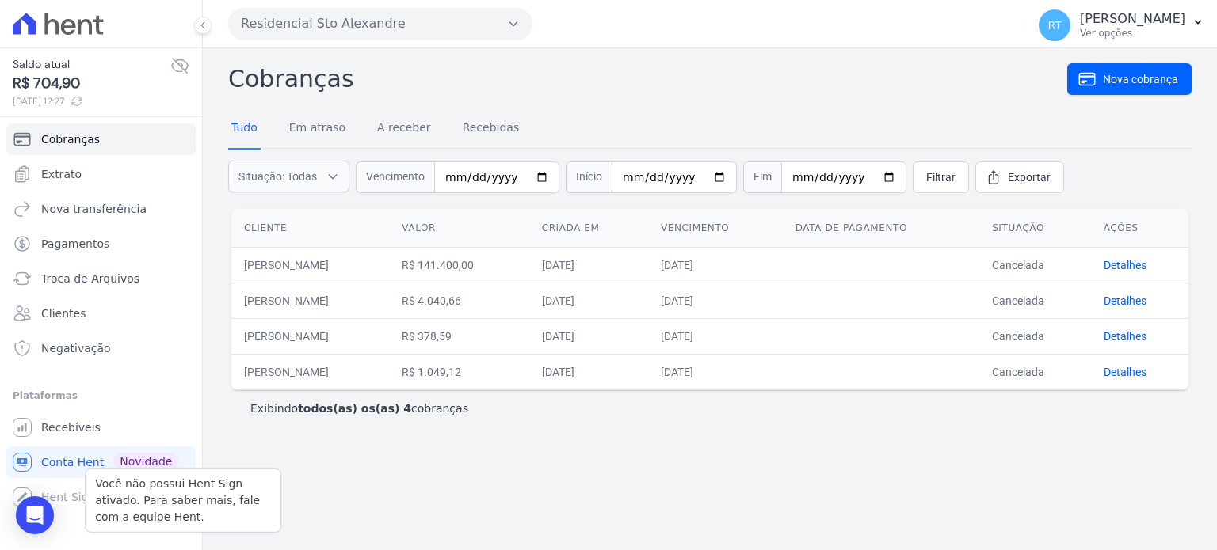
click at [64, 498] on div "Você não possui Hent Sign ativado. Para saber mais, fale com a equipe Hent. Hen…" at bounding box center [100, 498] width 189 height 32
click at [515, 475] on div "Cobranças Nova cobrança Tudo Em atraso A receber Recebidas Situação: Todas Em a…" at bounding box center [710, 299] width 1014 height 502
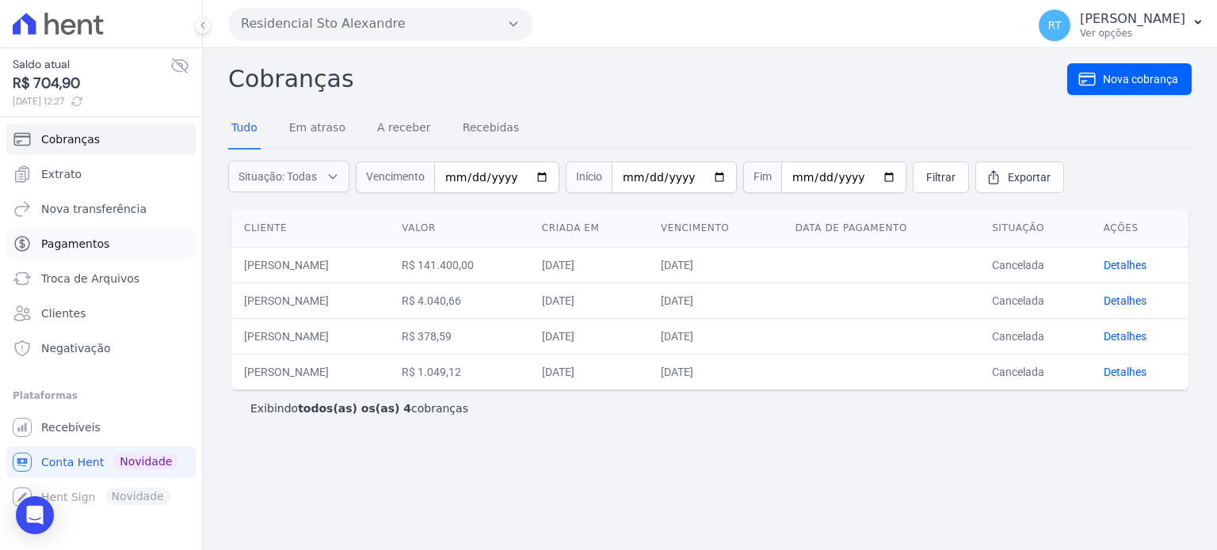
click at [82, 242] on span "Pagamentos" at bounding box center [75, 244] width 68 height 16
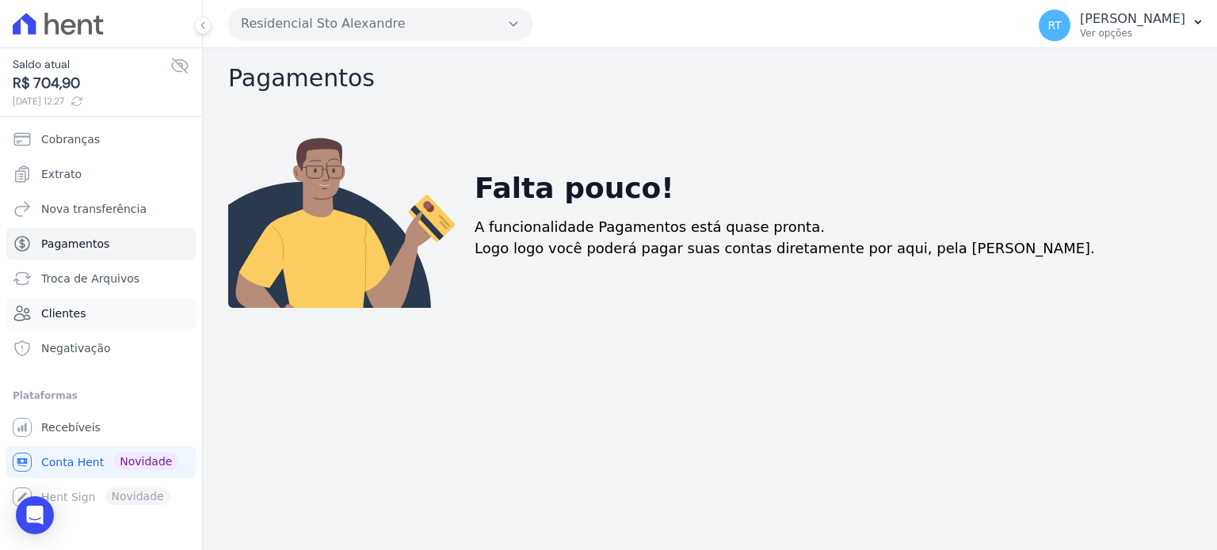
click at [72, 318] on span "Clientes" at bounding box center [63, 314] width 44 height 16
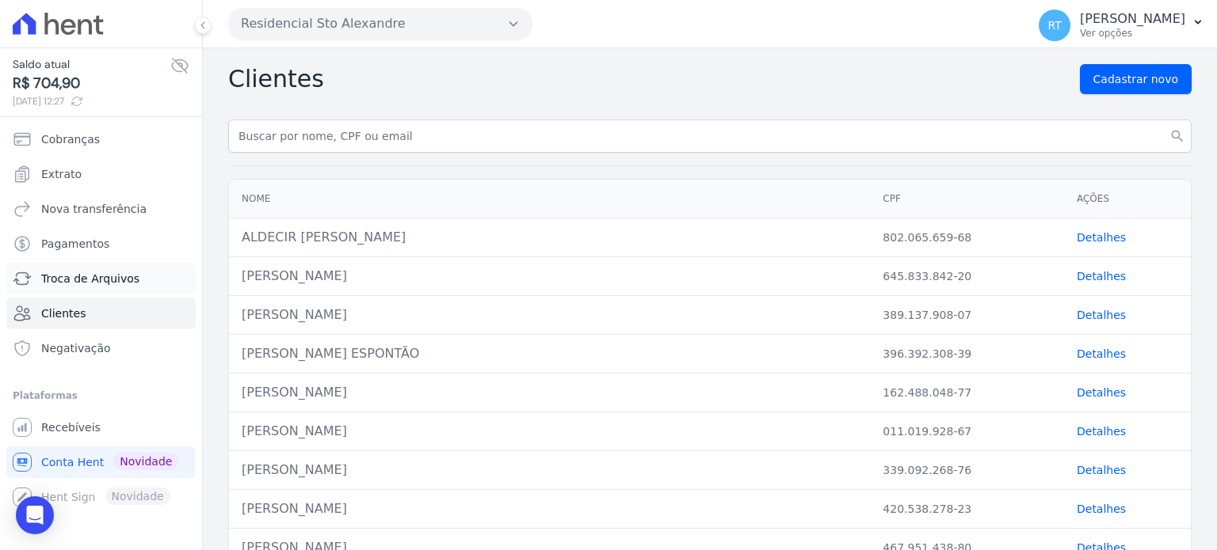
click at [86, 280] on span "Troca de Arquivos" at bounding box center [90, 279] width 98 height 16
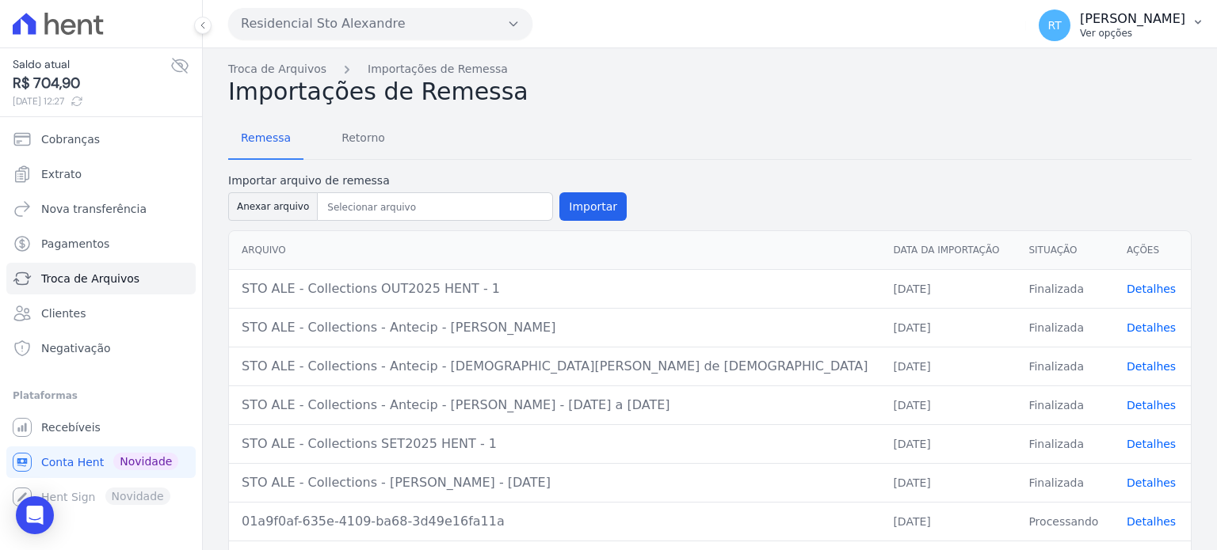
click at [1060, 21] on span "RT" at bounding box center [1053, 25] width 13 height 11
click at [1152, 23] on p "[PERSON_NAME]" at bounding box center [1132, 19] width 105 height 16
click at [1188, 17] on button "RT [PERSON_NAME] Ver opções" at bounding box center [1121, 25] width 191 height 44
click at [1194, 18] on icon "button" at bounding box center [1197, 22] width 13 height 13
click at [1200, 21] on icon "button" at bounding box center [1197, 22] width 13 height 13
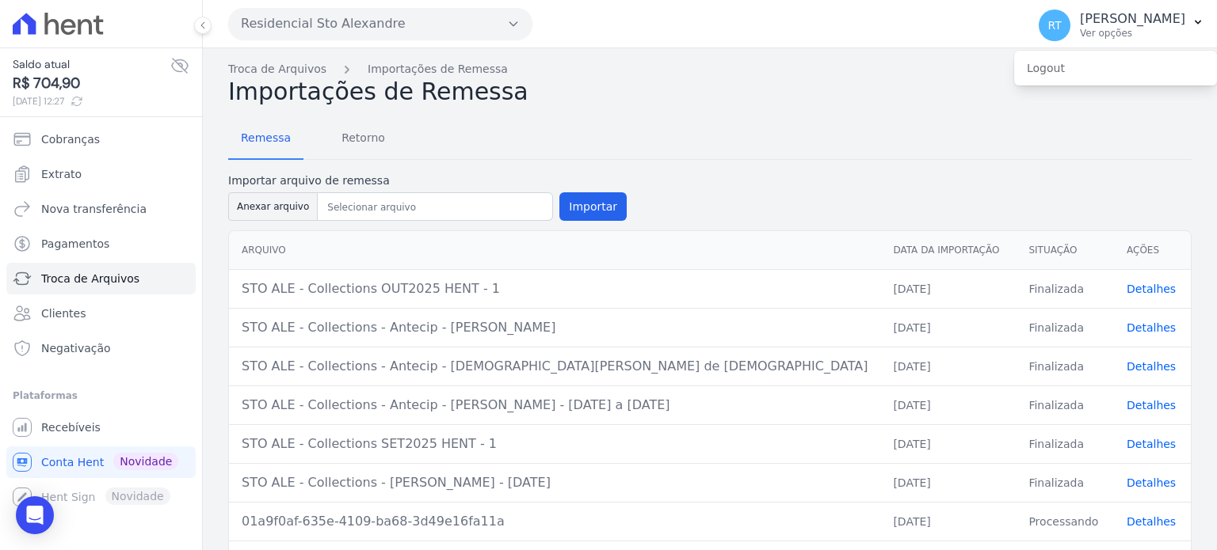
click at [745, 66] on nav "Troca de Arquivos Importações de Remessa" at bounding box center [709, 69] width 963 height 17
click at [512, 22] on icon "button" at bounding box center [513, 23] width 13 height 13
click at [98, 25] on icon at bounding box center [98, 25] width 10 height 19
click at [51, 171] on span "Extrato" at bounding box center [61, 174] width 40 height 16
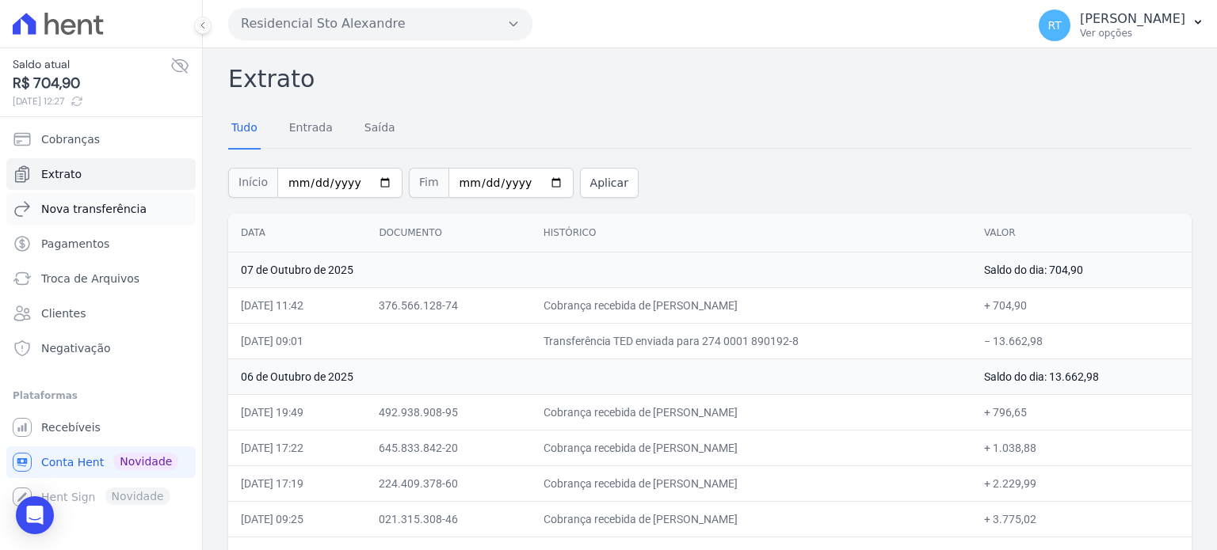
click at [73, 210] on span "Nova transferência" at bounding box center [93, 209] width 105 height 16
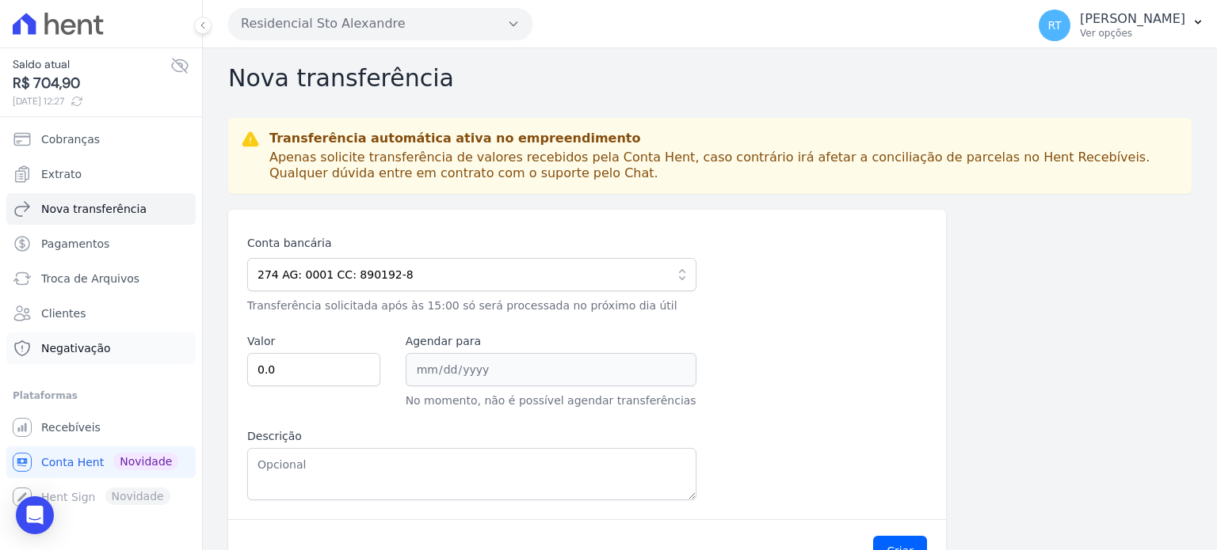
click at [90, 350] on span "Negativação" at bounding box center [76, 349] width 70 height 16
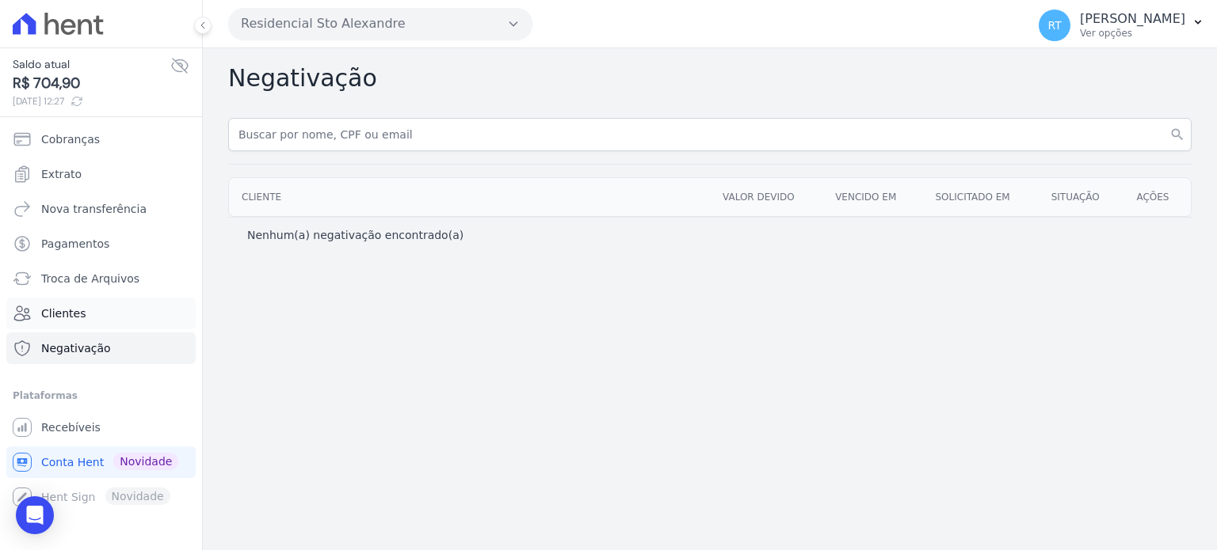
click at [86, 310] on link "Clientes" at bounding box center [100, 314] width 189 height 32
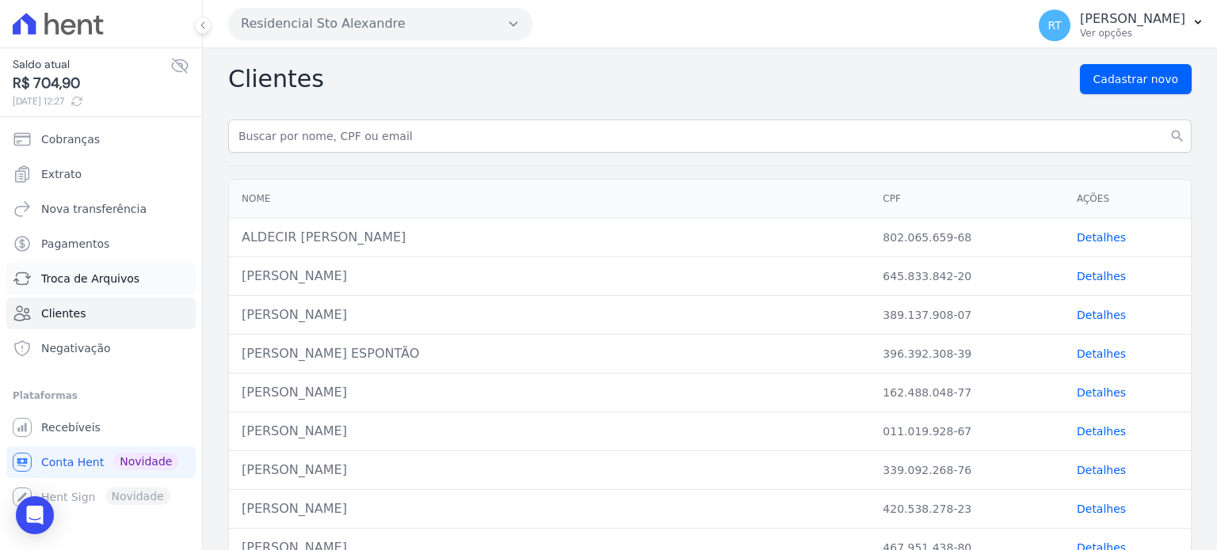
click at [87, 278] on span "Troca de Arquivos" at bounding box center [90, 279] width 98 height 16
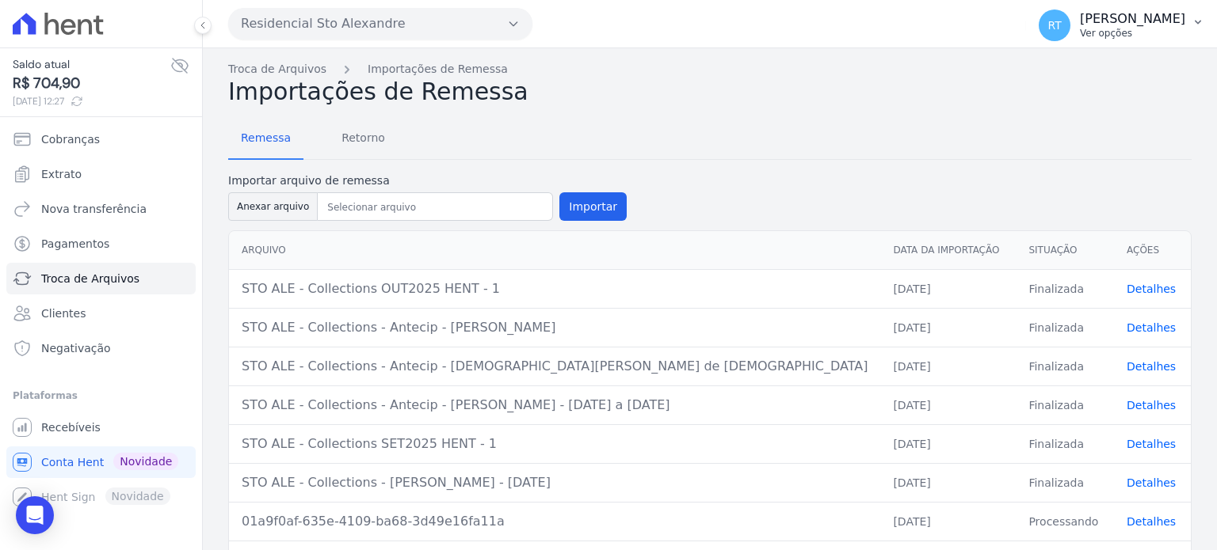
click at [1110, 28] on p "Ver opções" at bounding box center [1132, 33] width 105 height 13
click at [1114, 11] on p "[PERSON_NAME]" at bounding box center [1132, 19] width 105 height 16
click at [1058, 21] on span "RT" at bounding box center [1053, 25] width 13 height 11
click at [882, 29] on div "Residencial Sto Alexandre Você possui apenas um empreendimento Aplicar" at bounding box center [623, 23] width 791 height 49
click at [81, 348] on span "Negativação" at bounding box center [76, 349] width 70 height 16
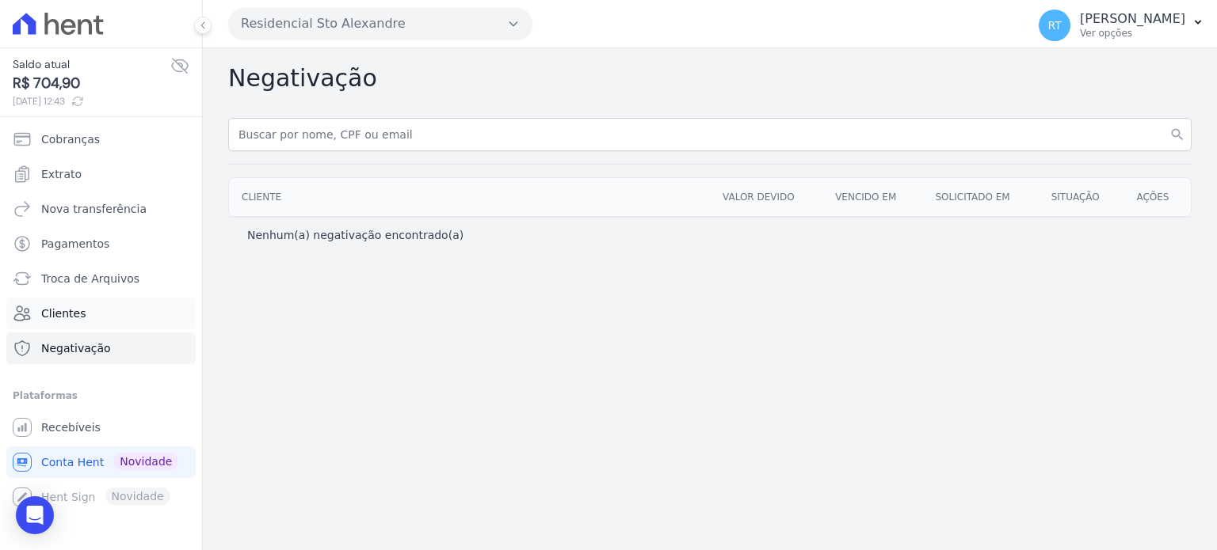
click at [70, 310] on span "Clientes" at bounding box center [63, 314] width 44 height 16
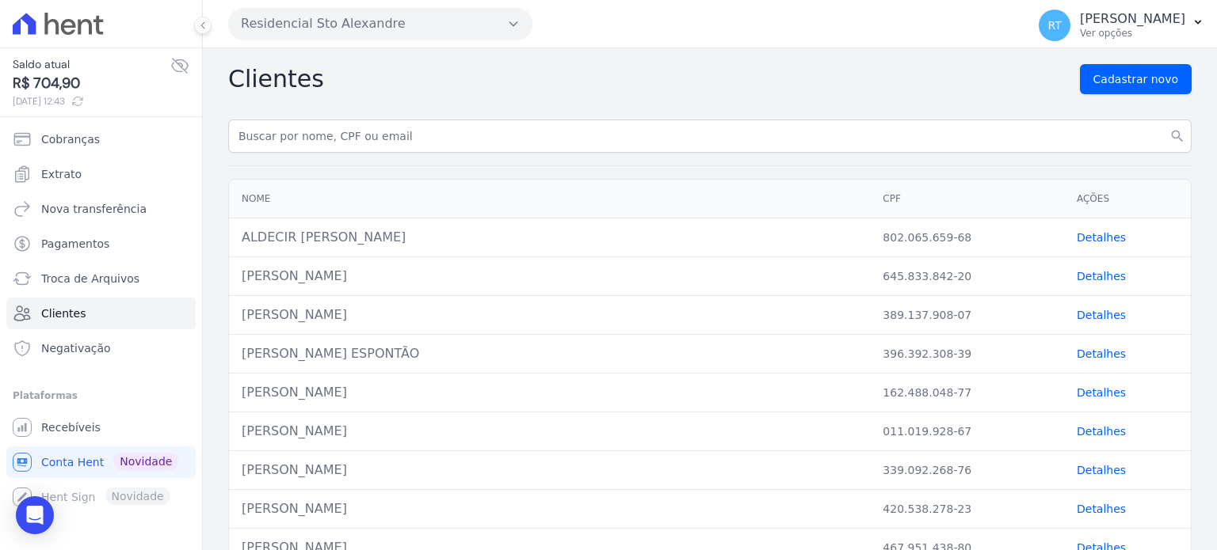
click at [75, 25] on icon at bounding box center [68, 27] width 15 height 16
click at [106, 276] on span "Troca de Arquivos" at bounding box center [90, 279] width 98 height 16
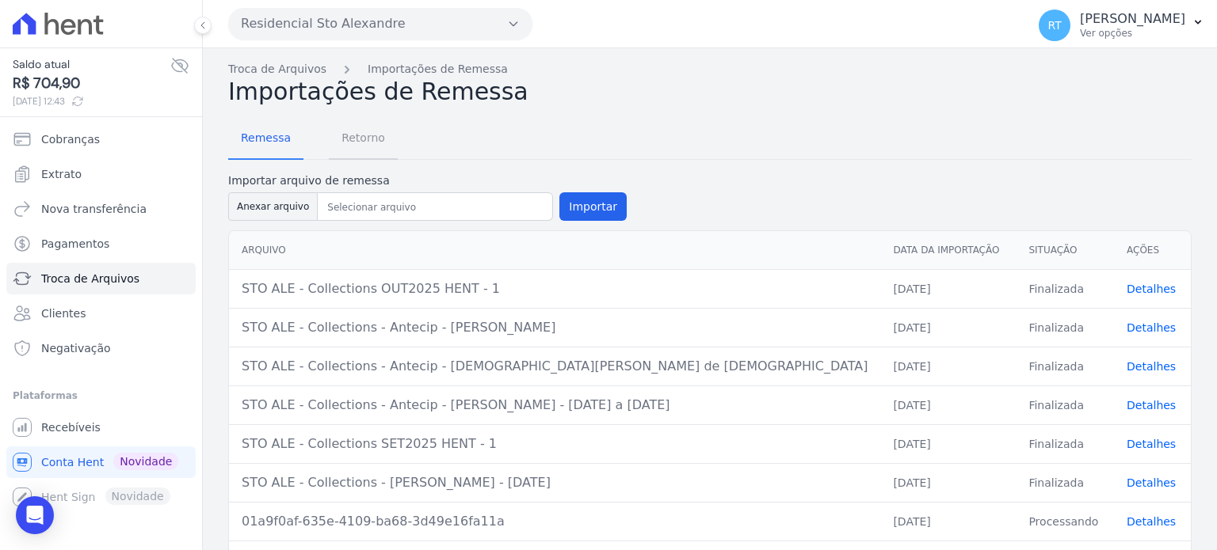
click at [355, 143] on span "Retorno" at bounding box center [363, 138] width 63 height 32
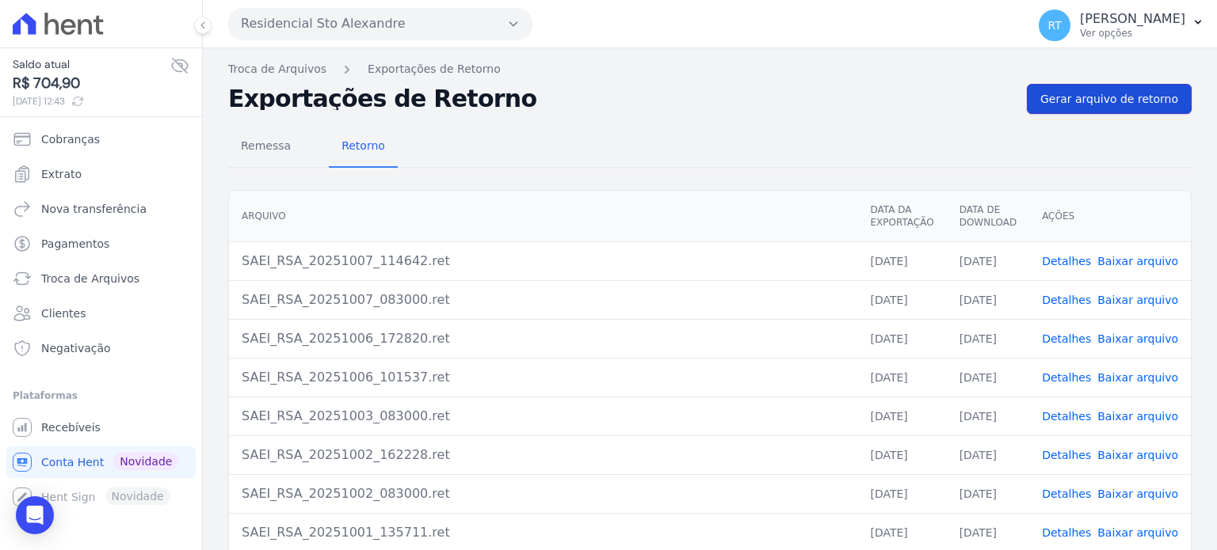
click at [1126, 97] on span "Gerar arquivo de retorno" at bounding box center [1109, 99] width 138 height 16
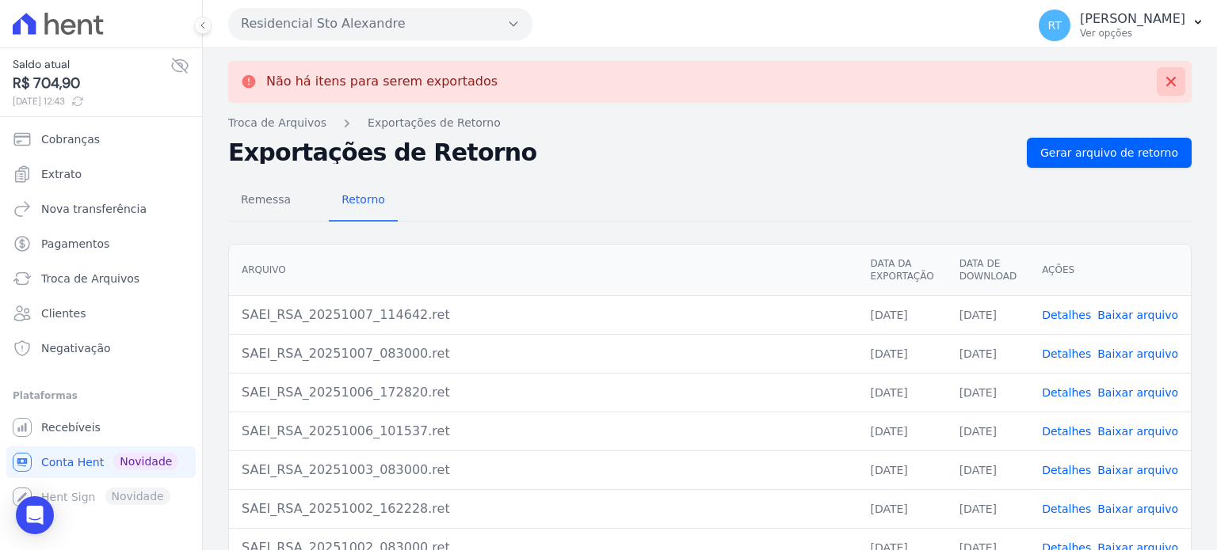
click at [1163, 78] on icon at bounding box center [1171, 82] width 16 height 16
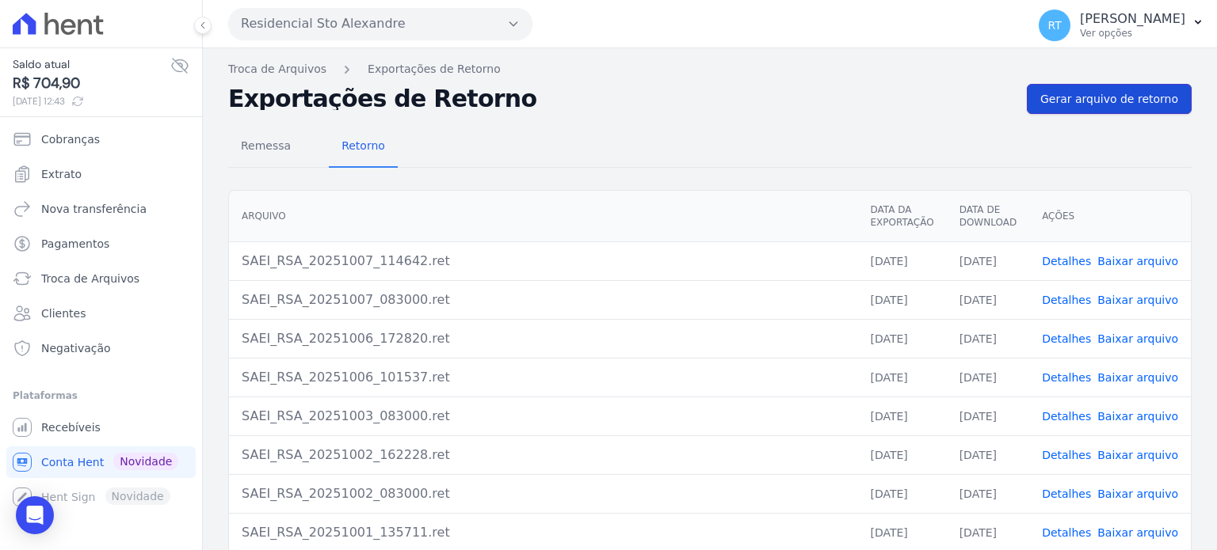
click at [1109, 91] on span "Gerar arquivo de retorno" at bounding box center [1109, 99] width 138 height 16
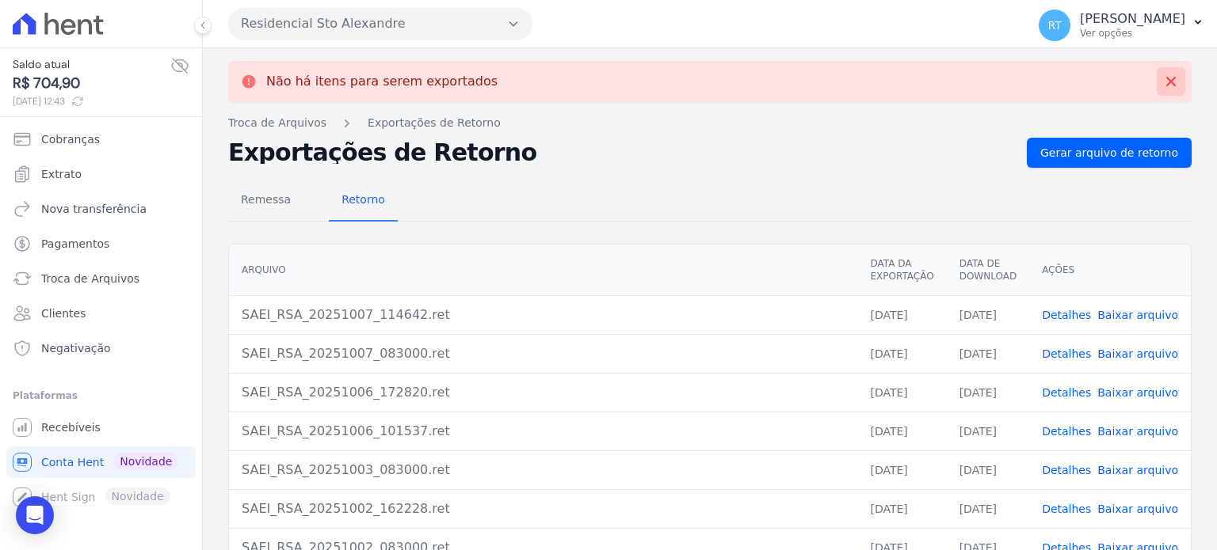
click at [1166, 78] on icon at bounding box center [1171, 82] width 10 height 10
